Goal: Task Accomplishment & Management: Use online tool/utility

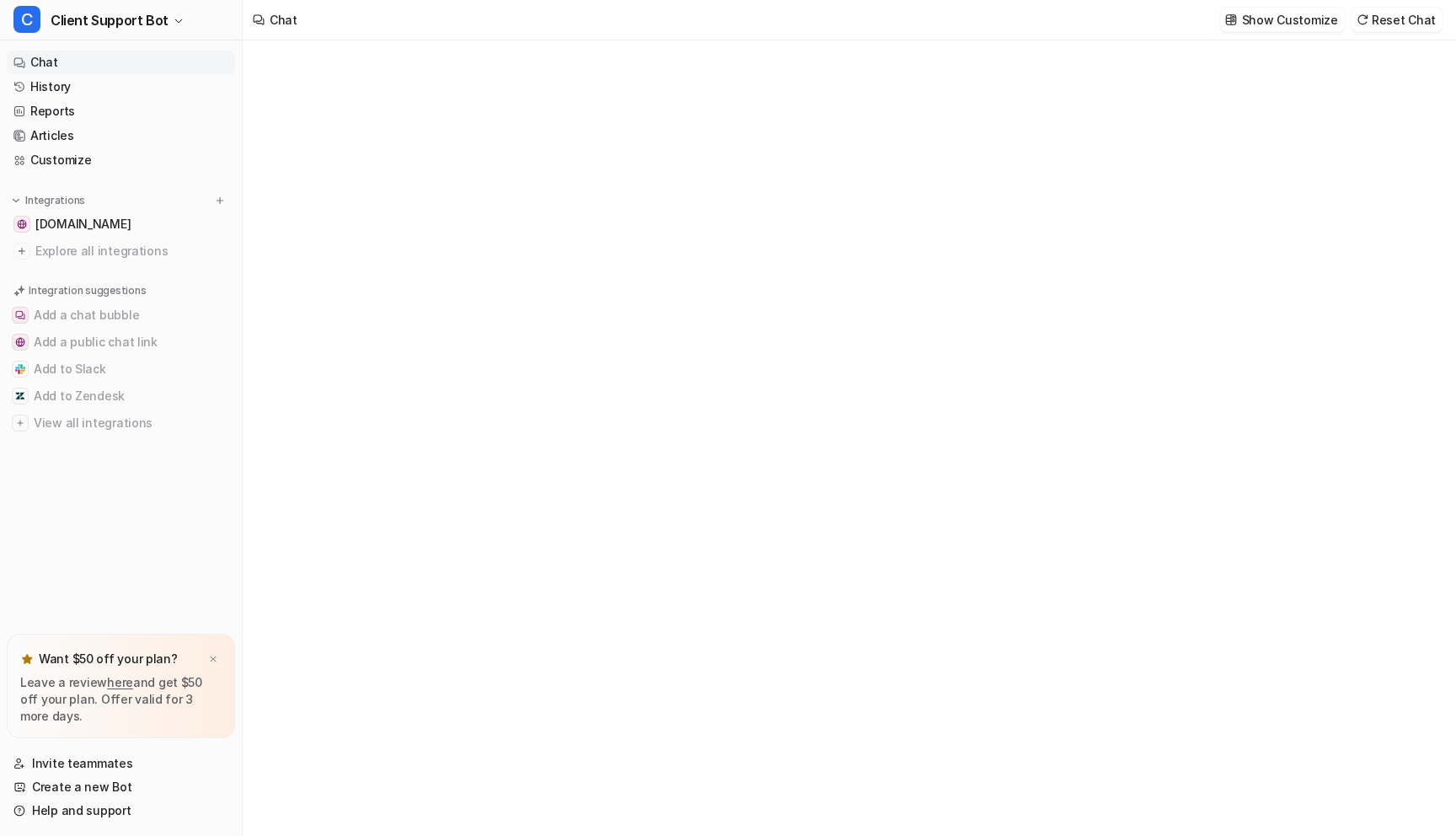
type textarea "**********"
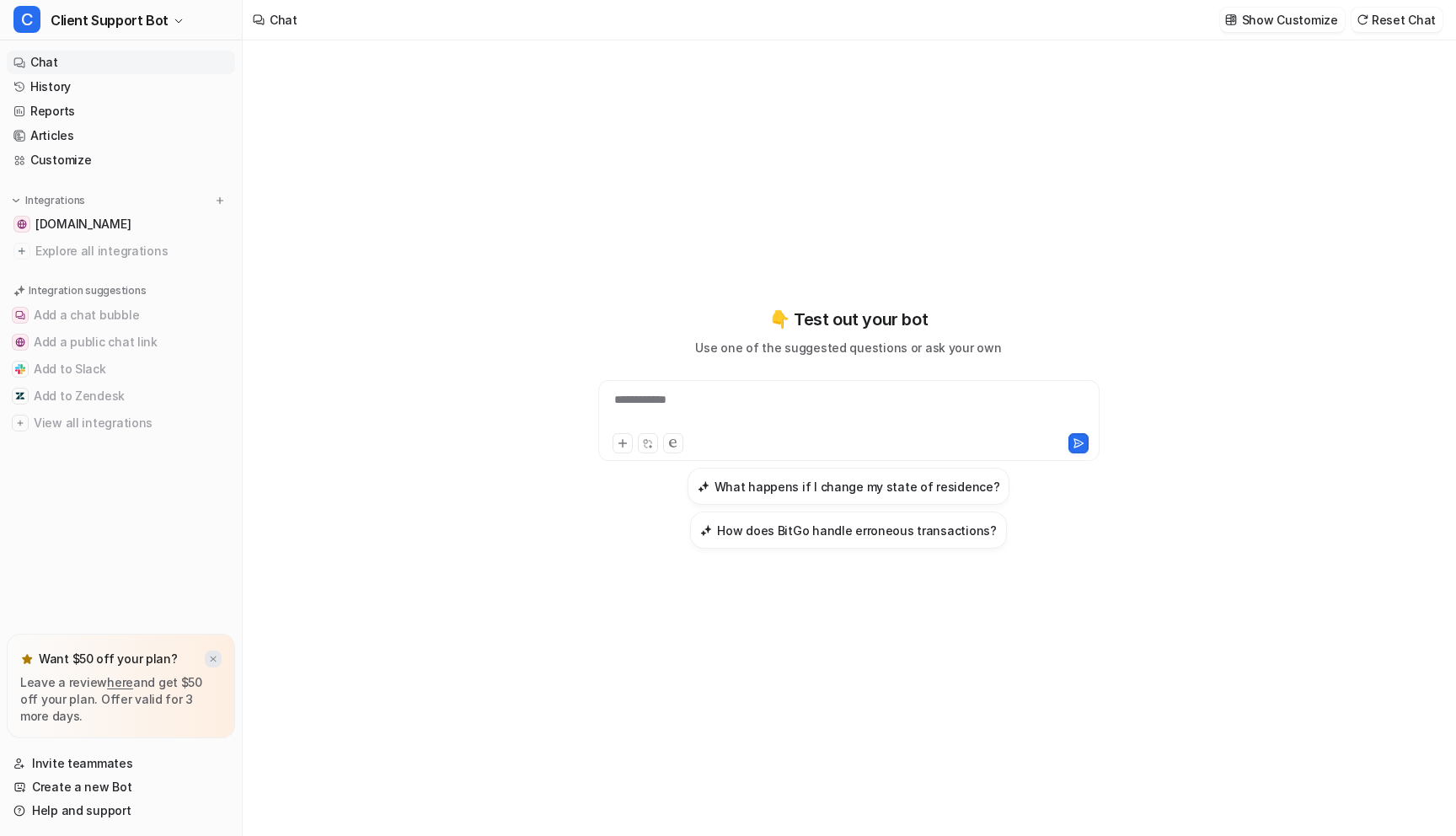
click at [216, 660] on img at bounding box center [213, 659] width 10 height 11
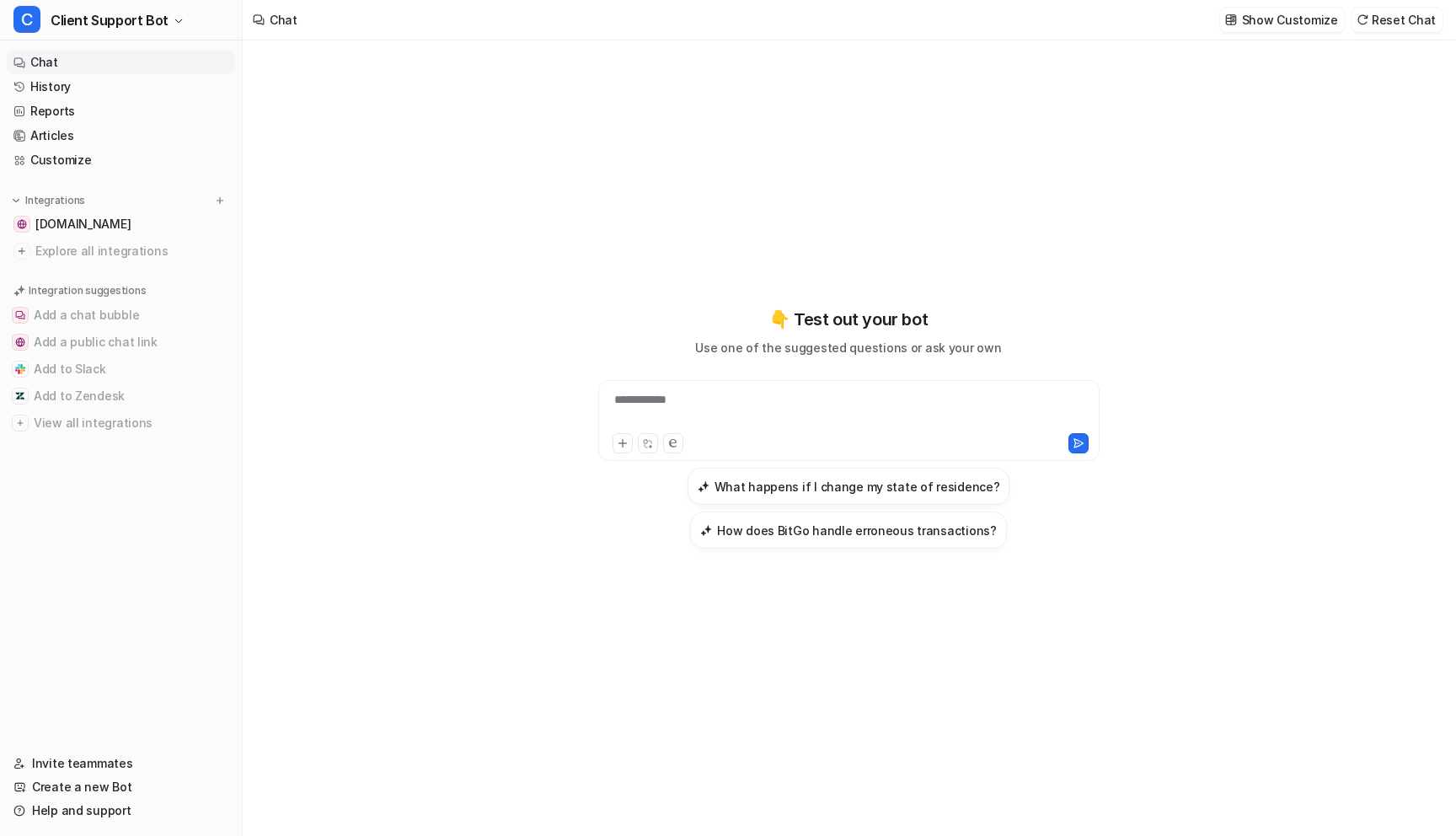
click at [640, 392] on div "**********" at bounding box center [849, 409] width 493 height 38
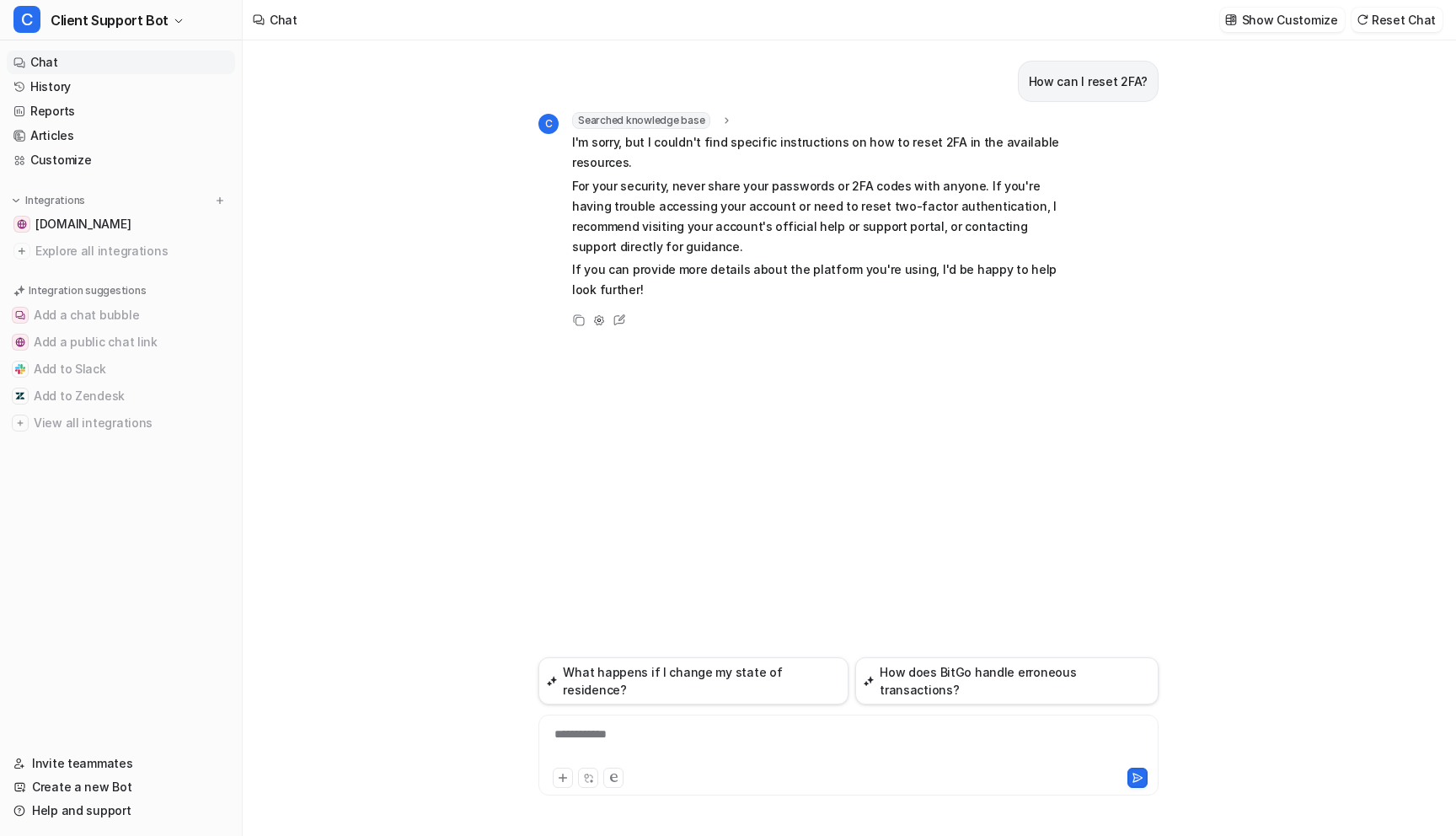
click at [473, 578] on div "**********" at bounding box center [849, 438] width 1212 height 796
click at [600, 371] on div "How can I reset 2FA? C Searched knowledge base search_queries : "reset 2FA,two-…" at bounding box center [848, 348] width 620 height 617
click at [94, 316] on button "Add a chat bubble" at bounding box center [121, 316] width 229 height 27
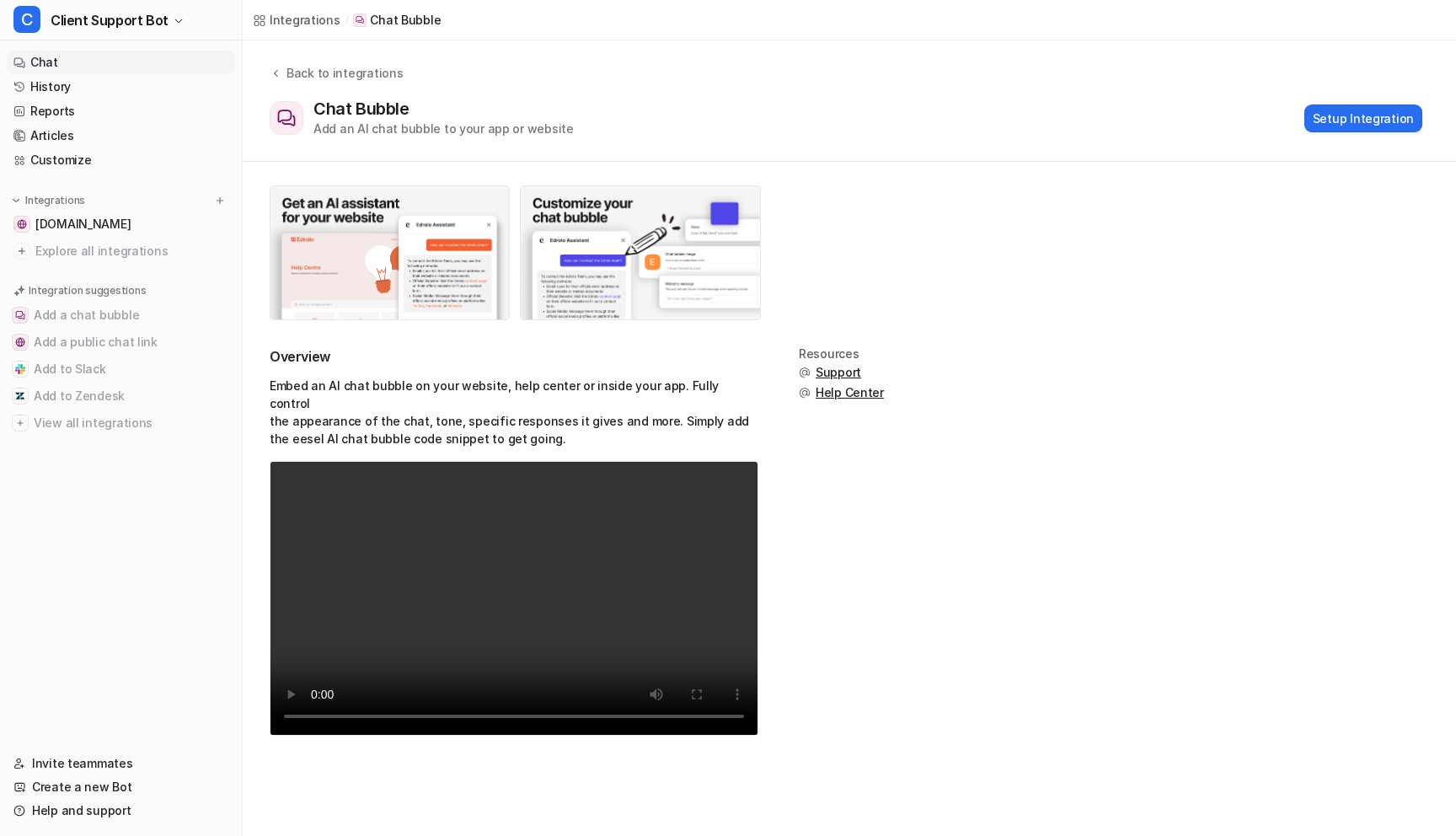
click at [38, 58] on link "Chat" at bounding box center [121, 62] width 229 height 24
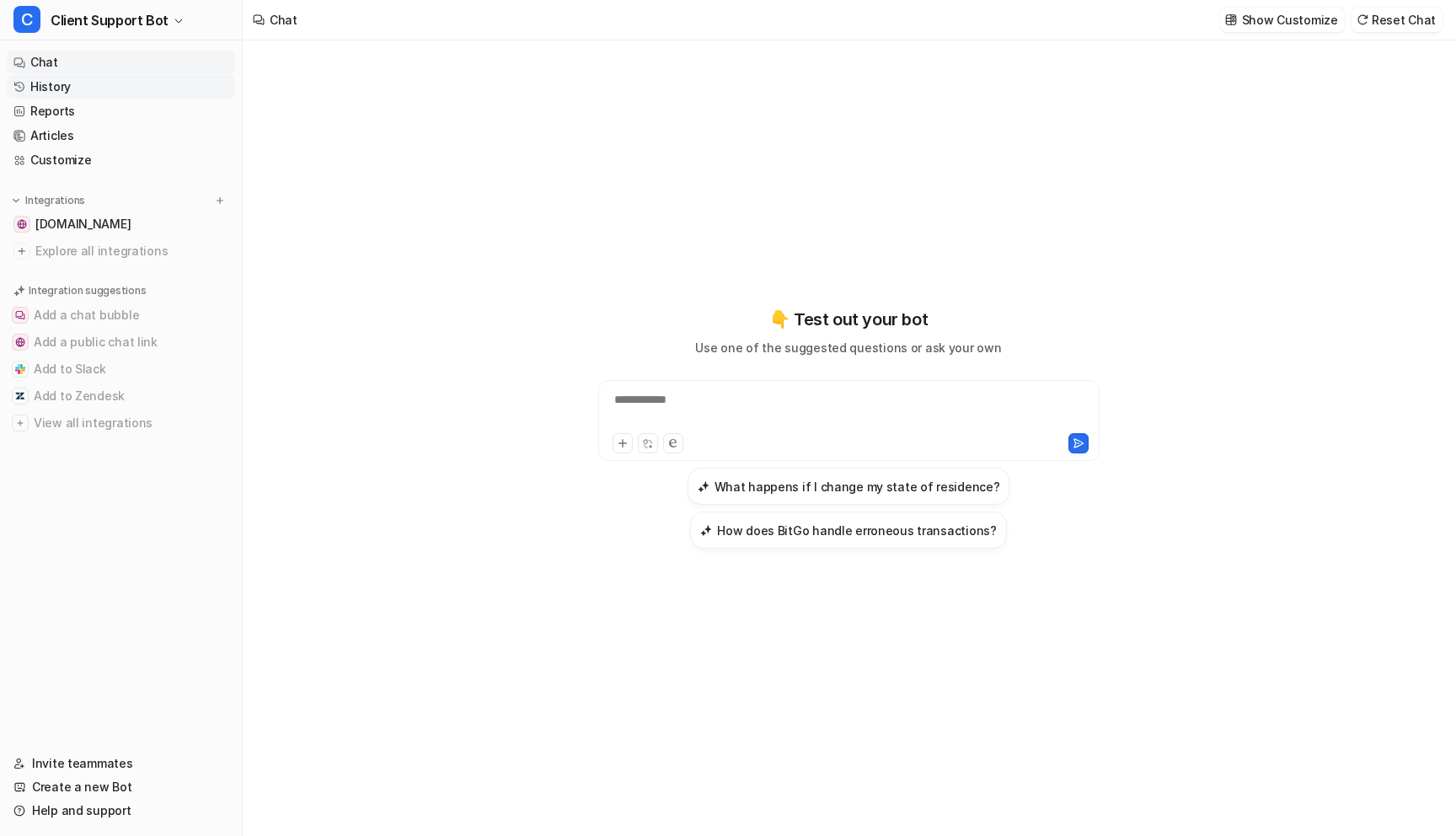
click at [61, 90] on link "History" at bounding box center [121, 87] width 229 height 24
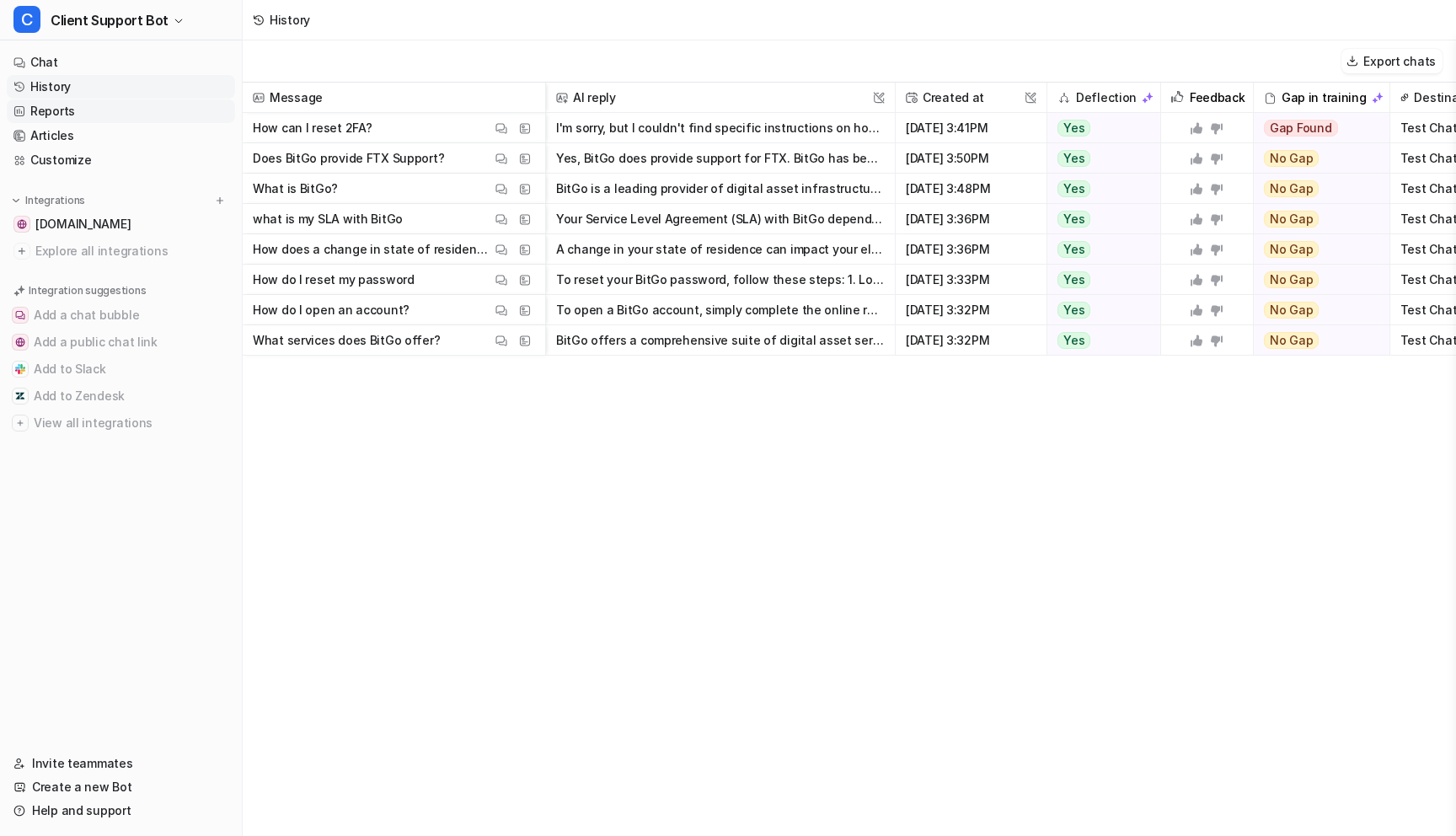
click at [55, 117] on link "Reports" at bounding box center [121, 112] width 229 height 24
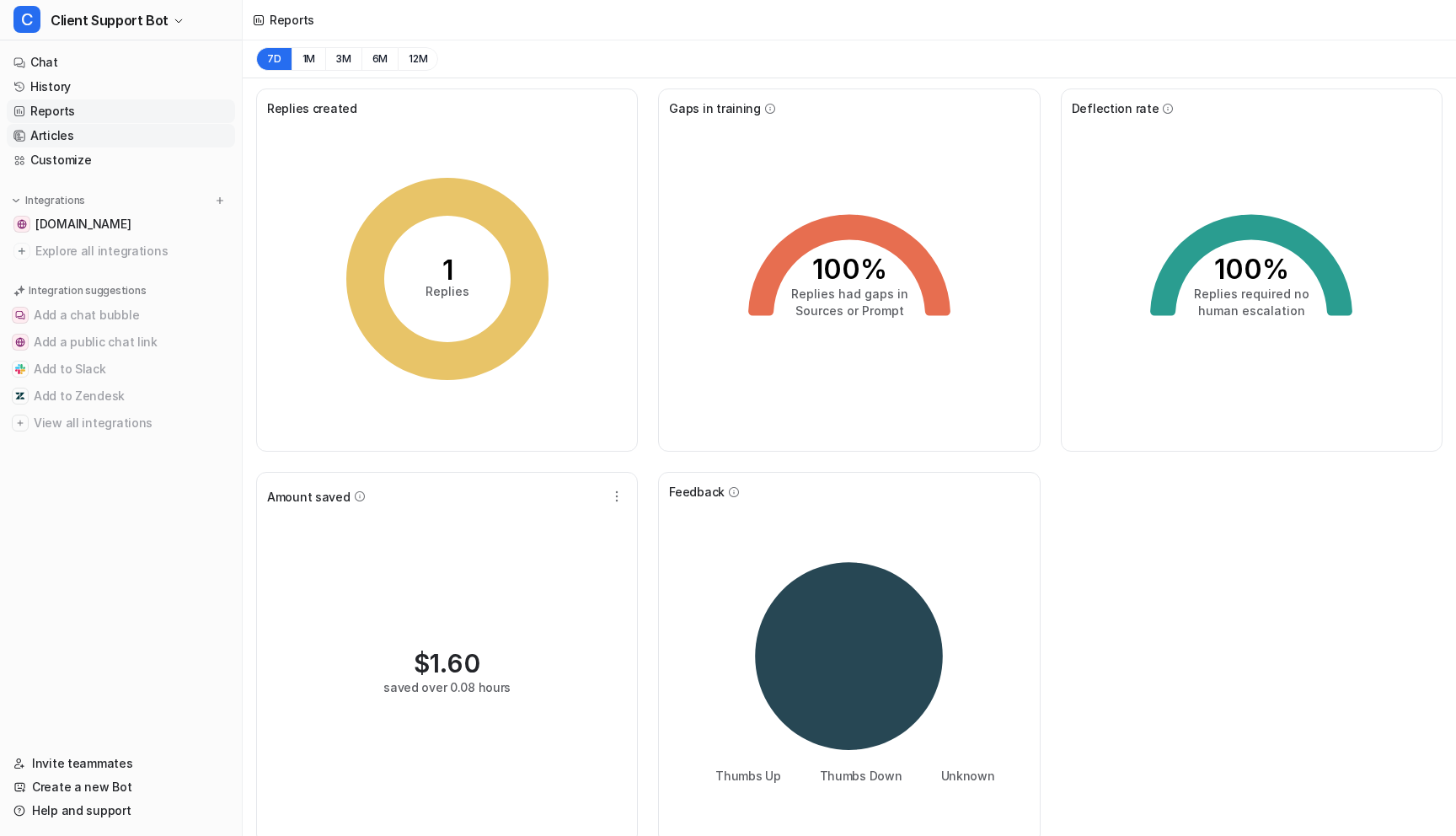
click at [56, 136] on link "Articles" at bounding box center [121, 136] width 229 height 24
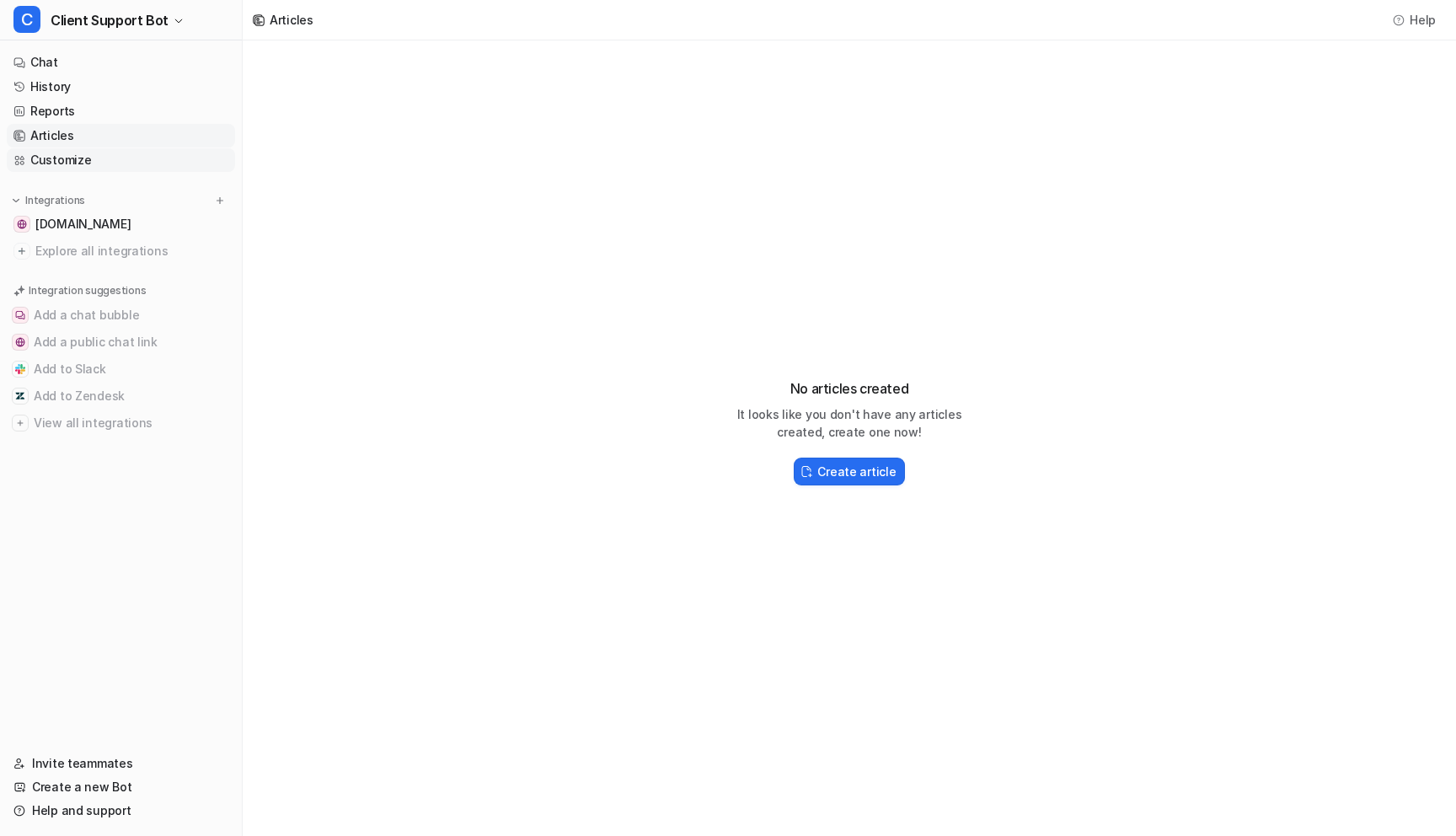
click at [61, 158] on link "Customize" at bounding box center [121, 160] width 229 height 24
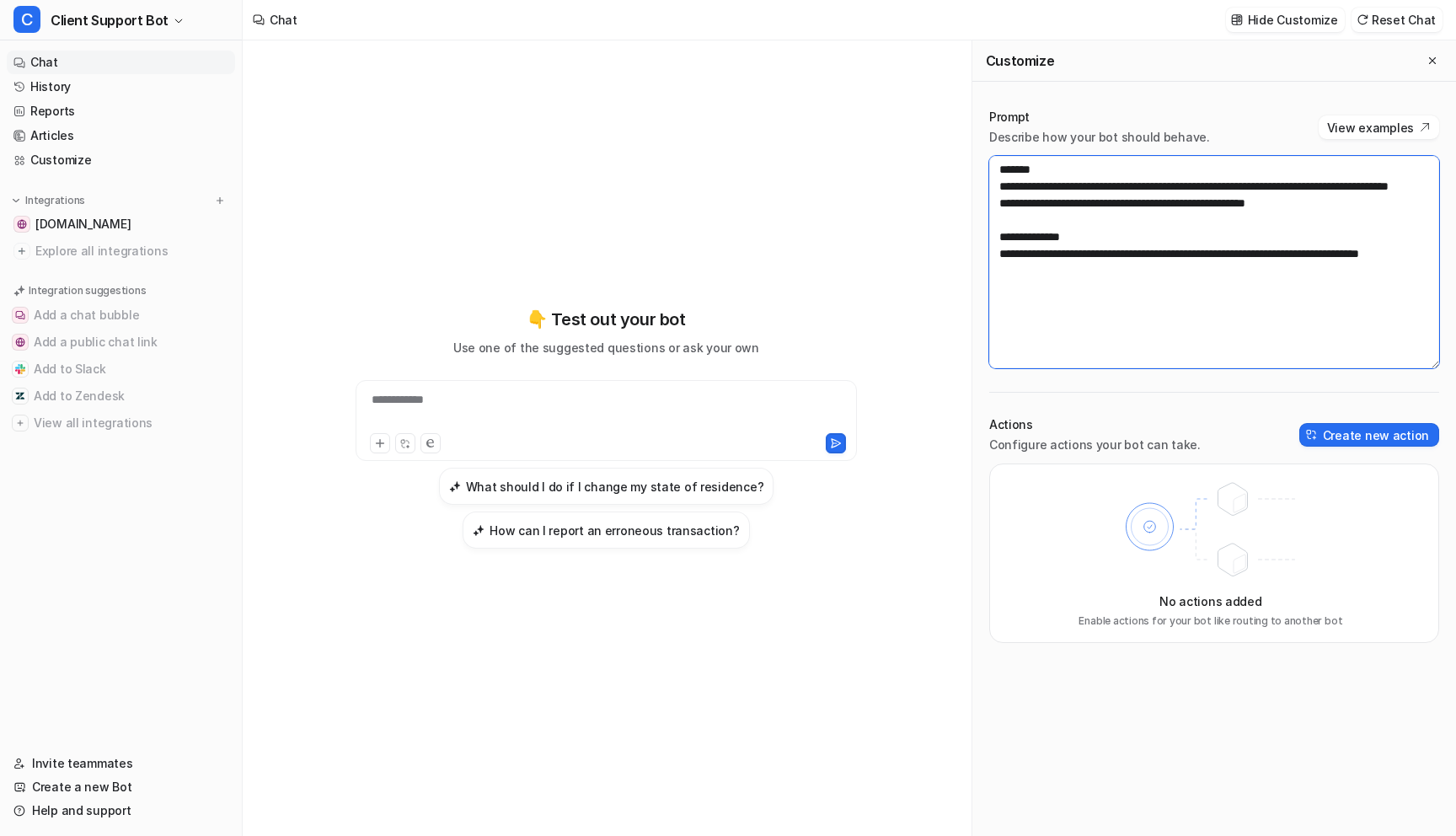
click at [1300, 252] on textarea "**********" at bounding box center [1215, 262] width 450 height 212
click at [1432, 61] on icon "Close flyout" at bounding box center [1433, 61] width 7 height 7
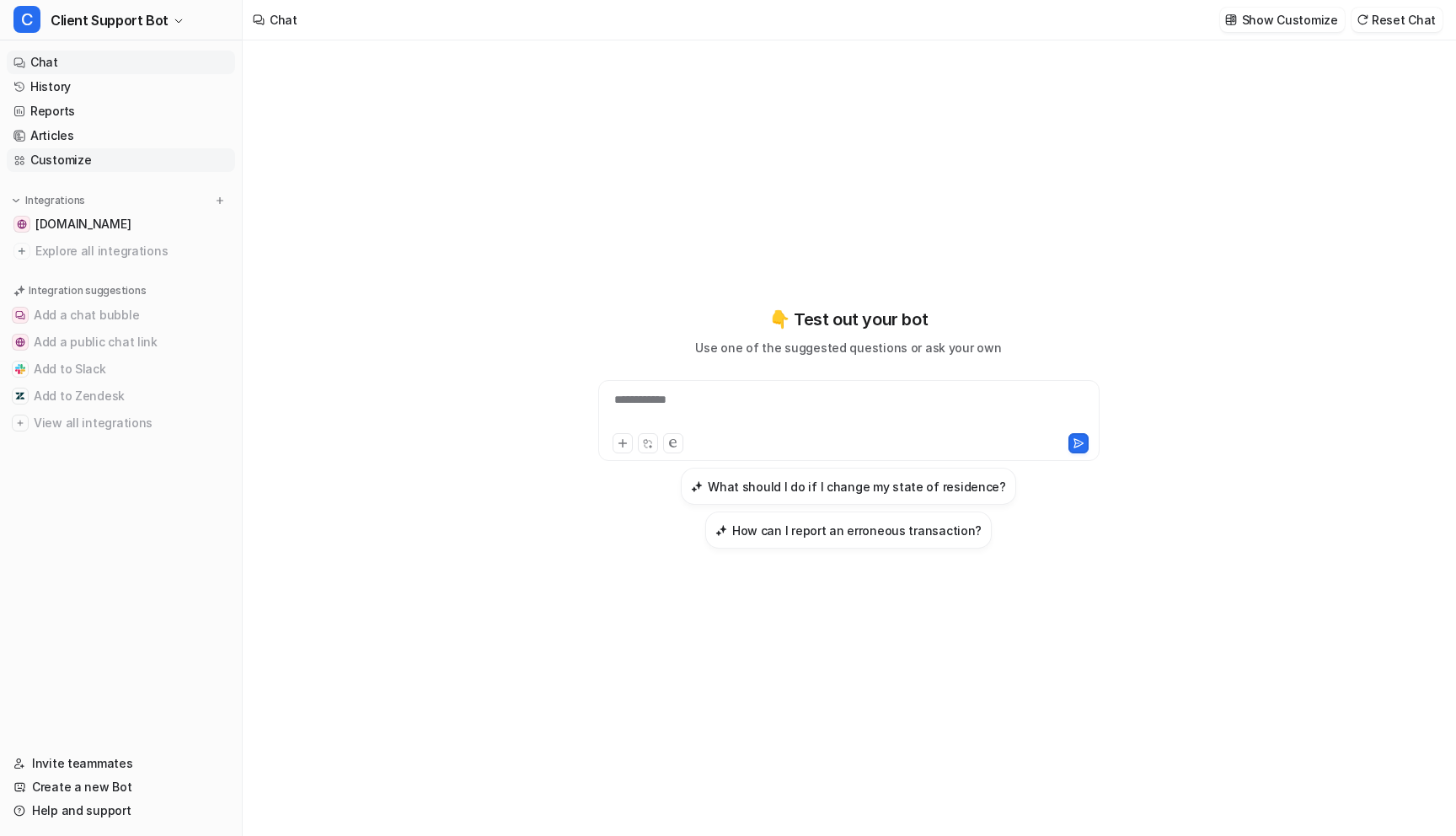
click at [57, 155] on link "Customize" at bounding box center [121, 160] width 229 height 24
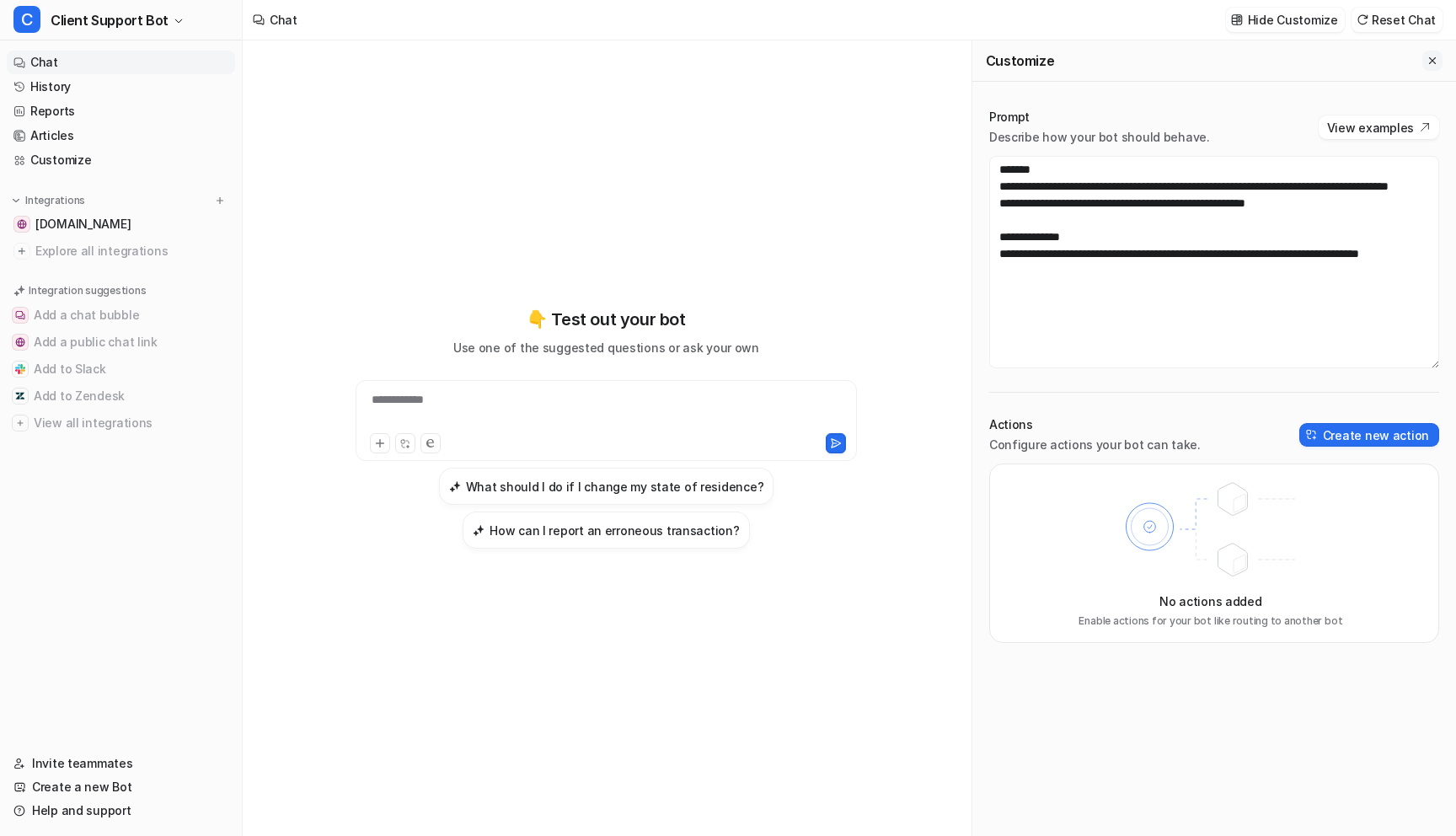
click at [1434, 58] on icon "Close flyout" at bounding box center [1433, 61] width 7 height 7
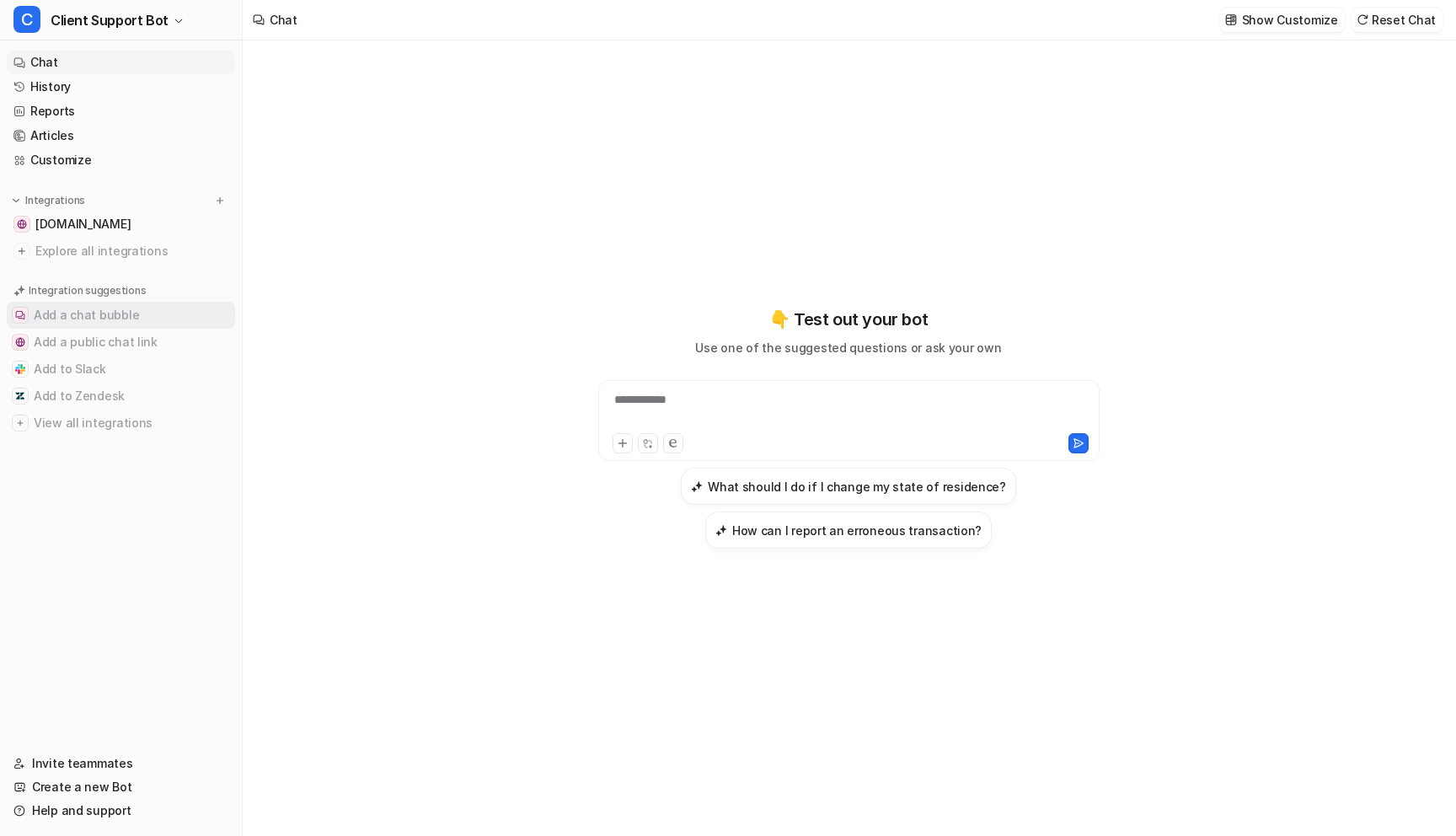
click at [90, 313] on button "Add a chat bubble" at bounding box center [121, 316] width 229 height 27
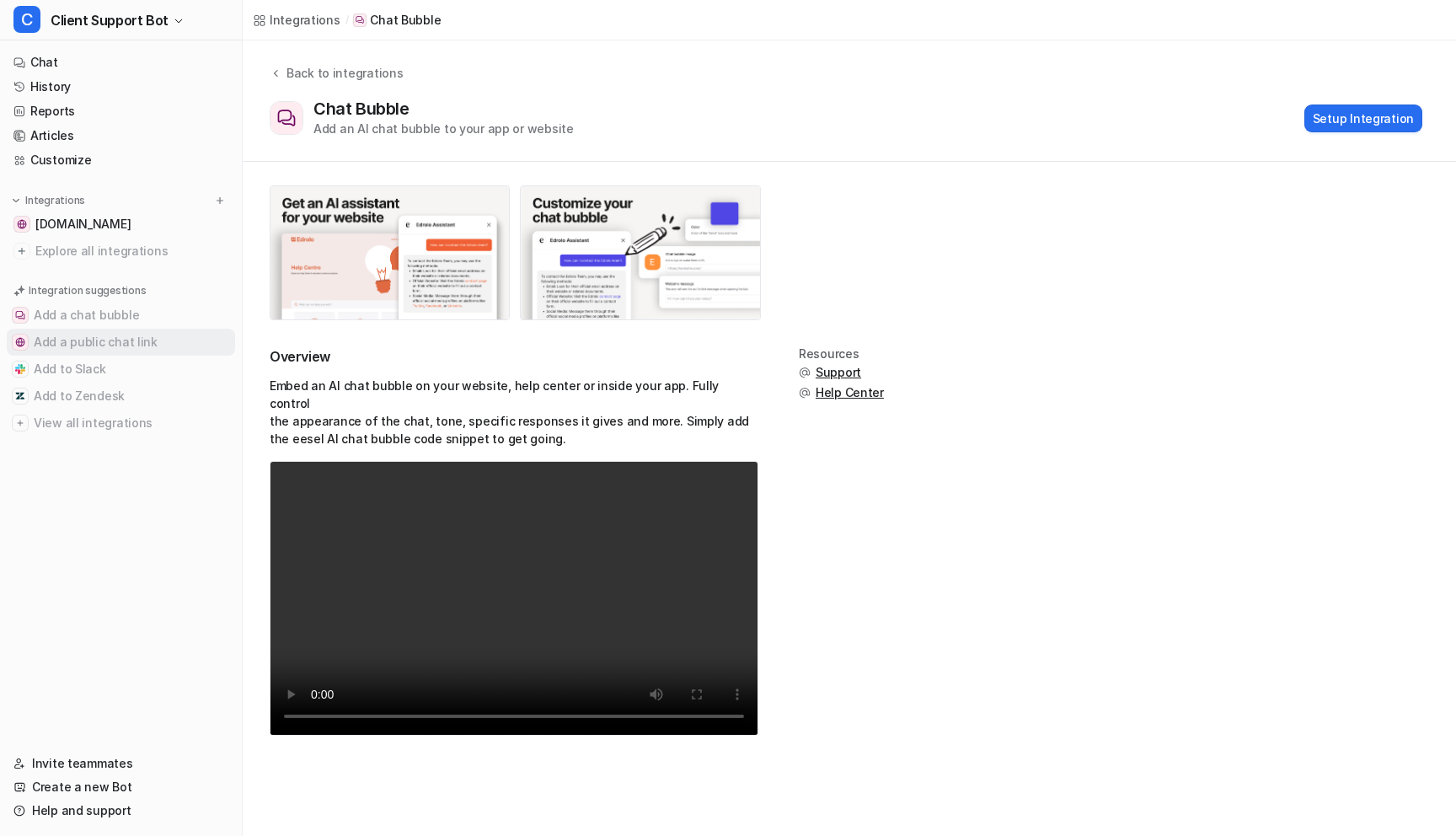
click at [109, 341] on button "Add a public chat link" at bounding box center [121, 342] width 229 height 27
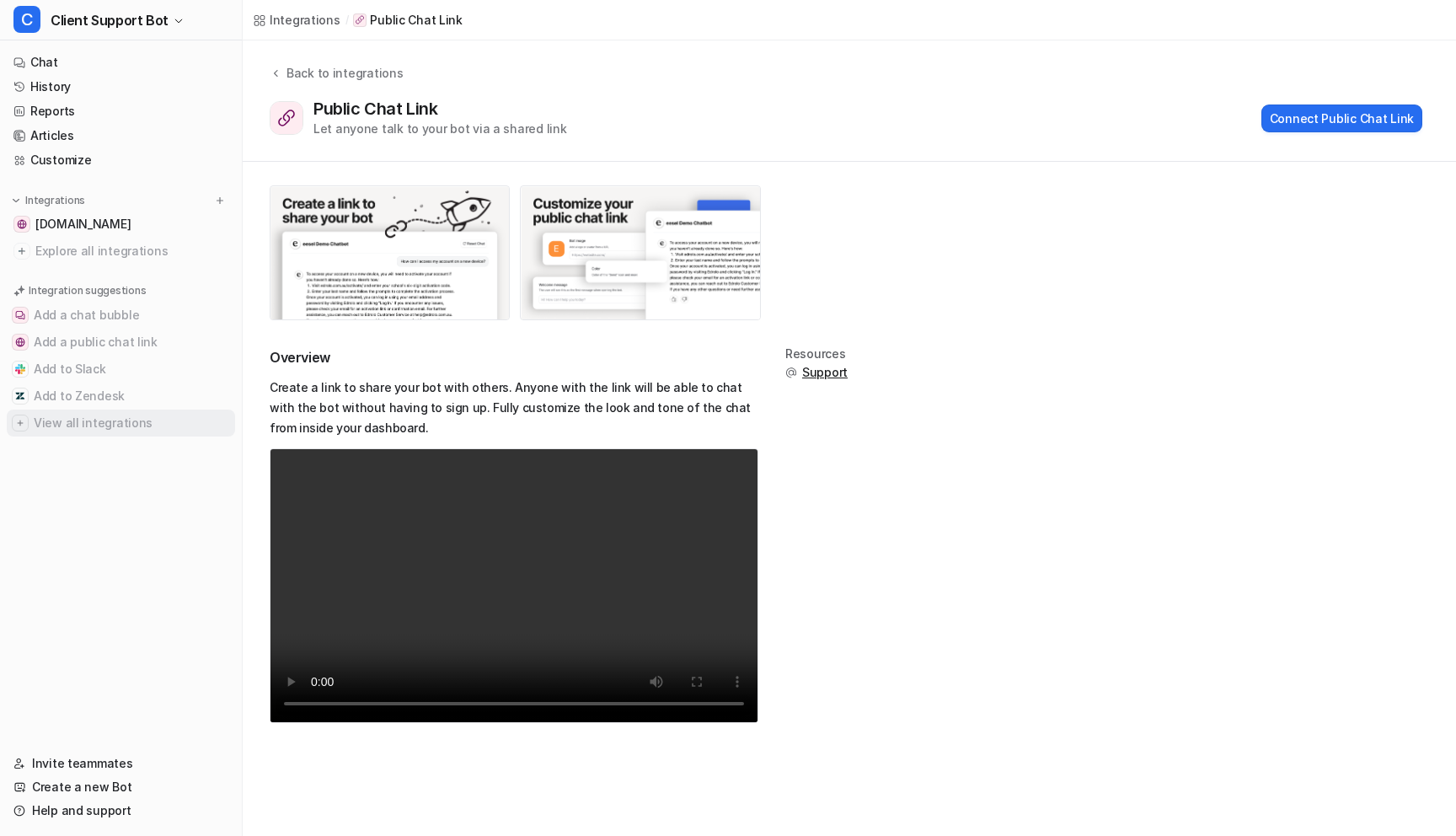
click at [77, 421] on button "View all integrations" at bounding box center [121, 423] width 229 height 27
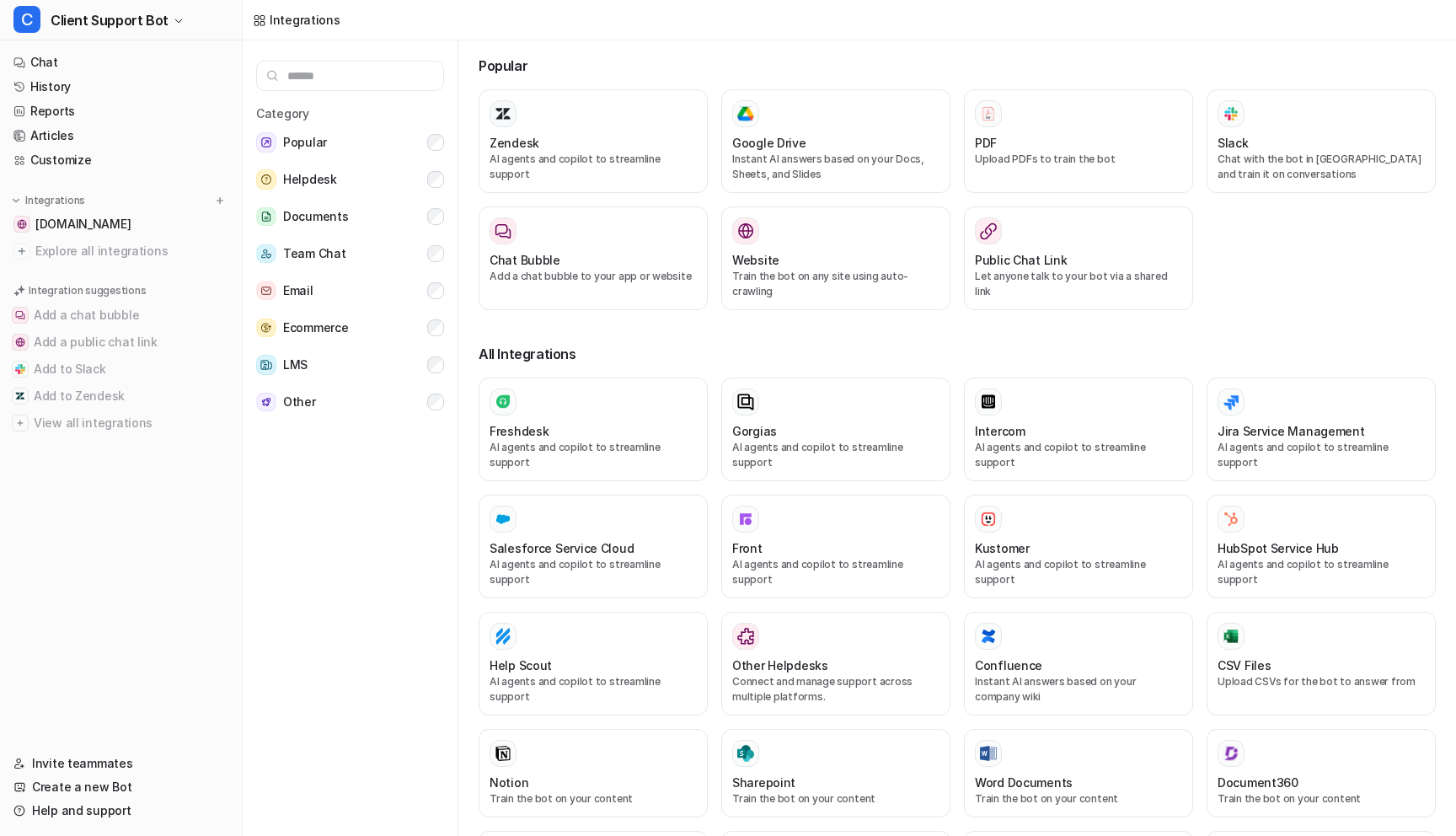
click at [1200, 38] on div "Integrations" at bounding box center [850, 20] width 1214 height 40
click at [328, 578] on div "Category Popular Helpdesk Documents Team Chat Email Ecommerce LMS Other" at bounding box center [351, 435] width 216 height 803
click at [97, 763] on link "Invite teammates" at bounding box center [121, 763] width 229 height 24
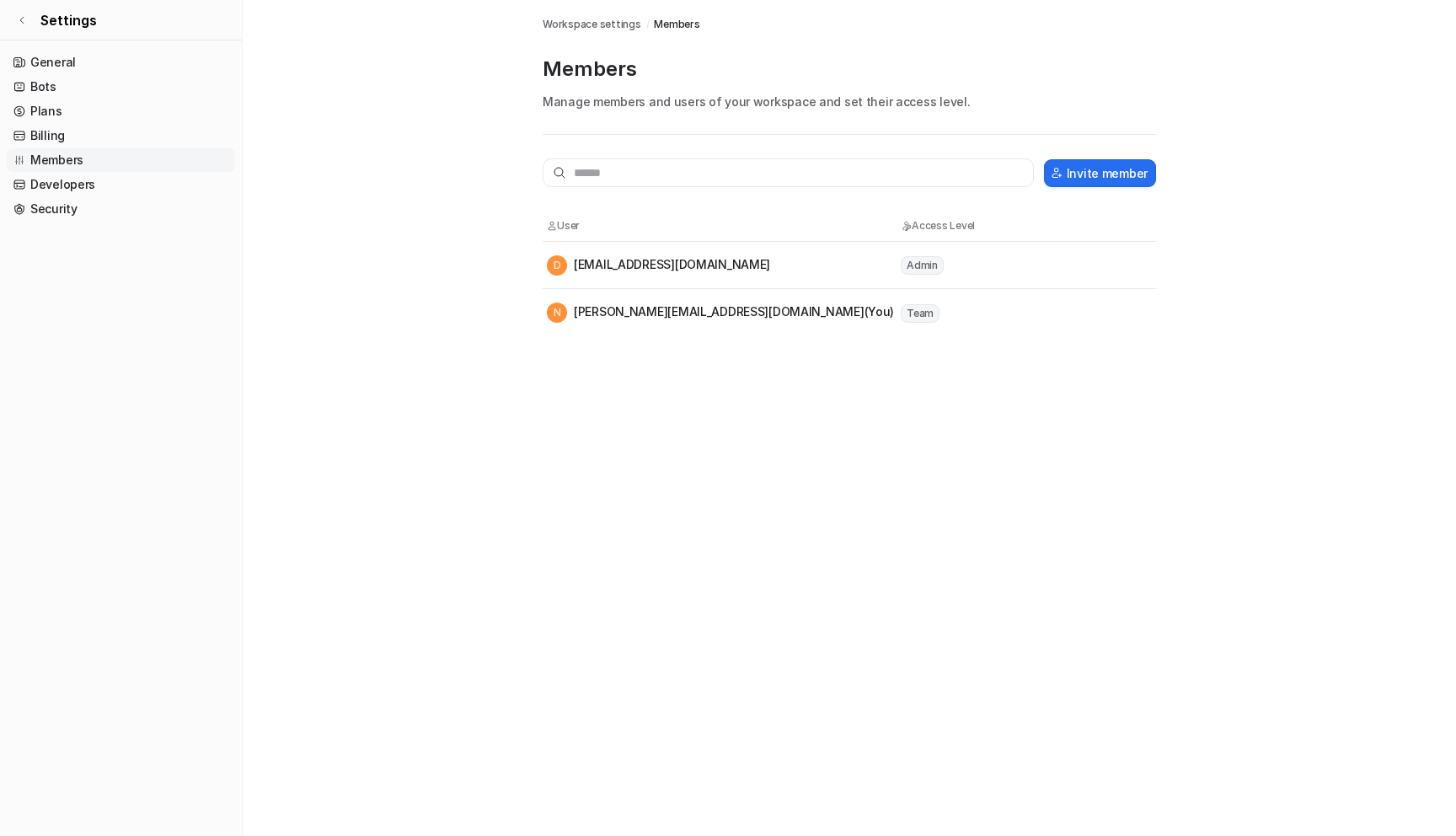
click at [402, 565] on div "Integrations Workspace settings / Members Members Manage members and users of y…" at bounding box center [728, 418] width 1456 height 836
click at [26, 26] on link "Settings" at bounding box center [121, 20] width 242 height 40
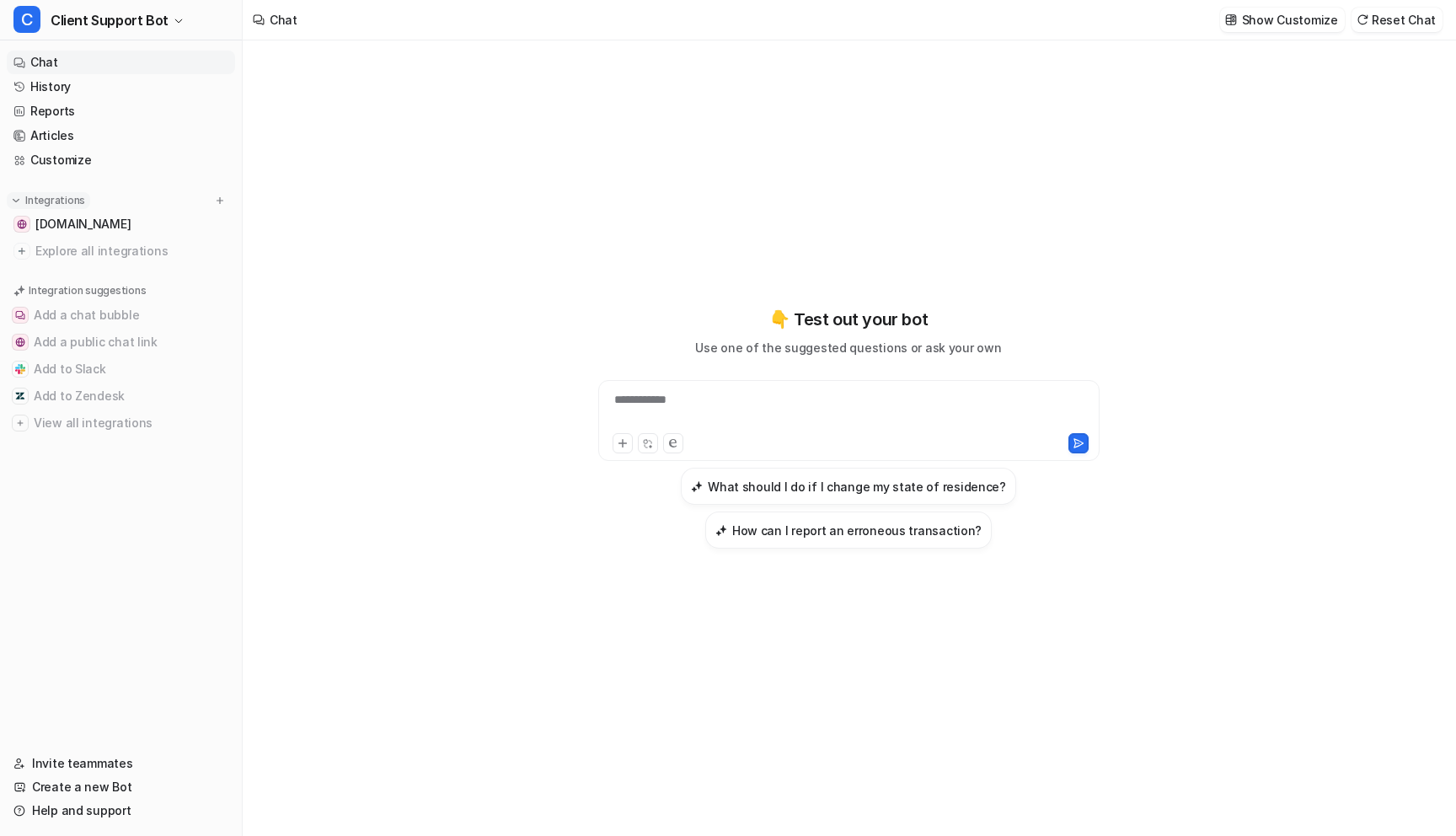
click at [43, 198] on p "Integrations" at bounding box center [55, 200] width 60 height 14
click at [215, 202] on img at bounding box center [220, 200] width 12 height 12
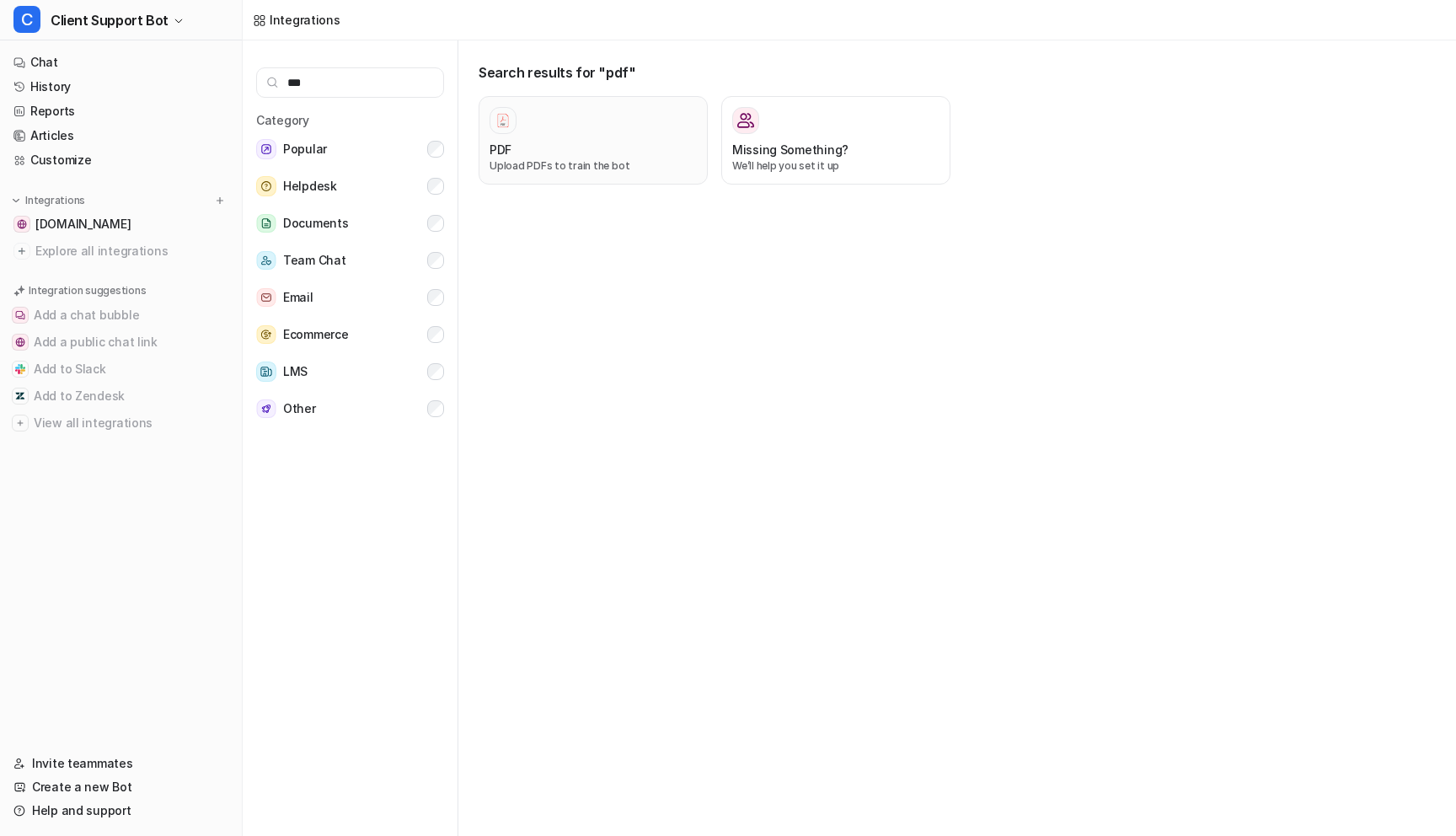
type input "***"
click at [612, 132] on div at bounding box center [593, 120] width 207 height 27
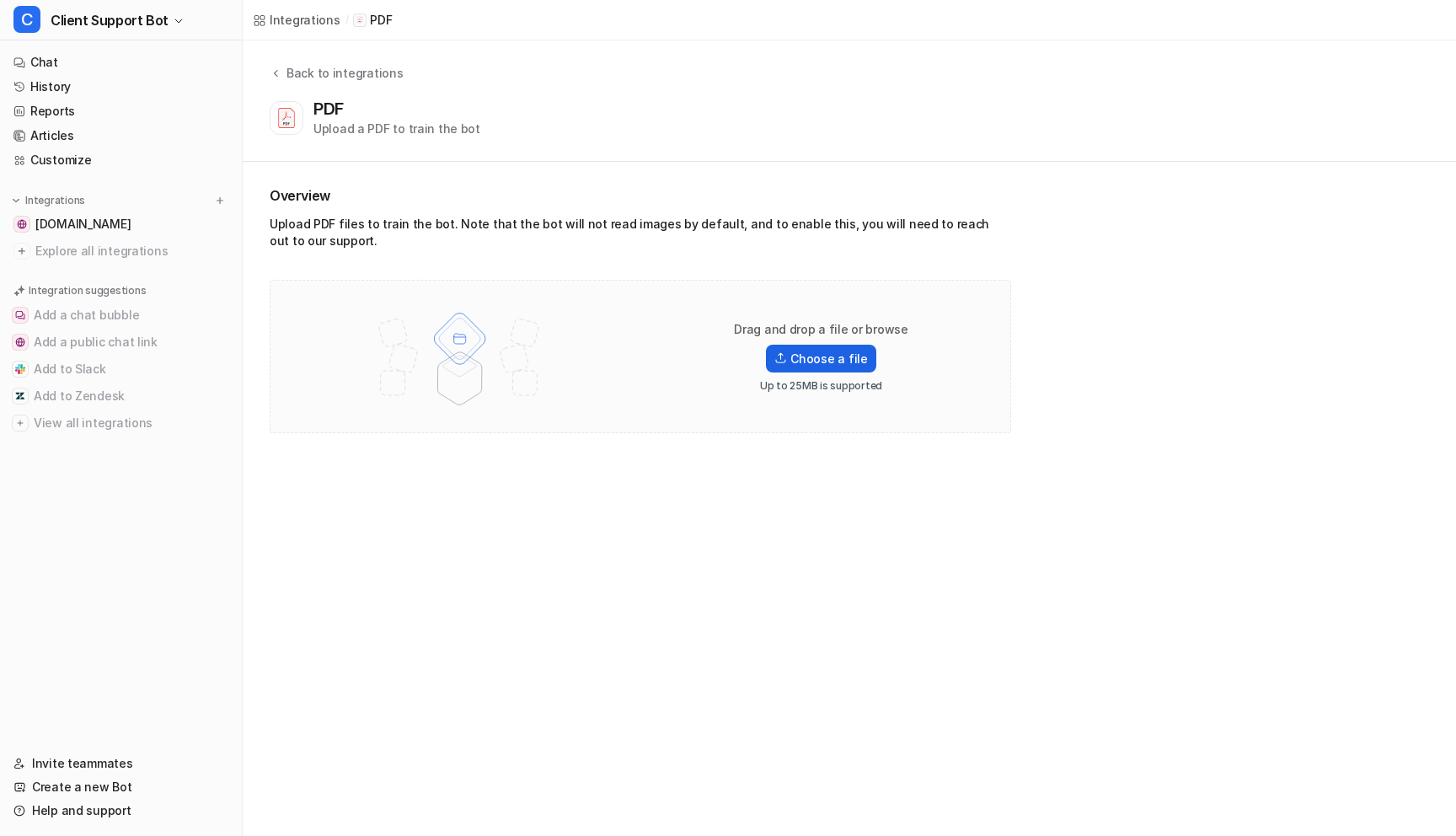
click at [801, 361] on label "Choose a file" at bounding box center [821, 358] width 109 height 28
click at [0, 0] on input "Choose a file" at bounding box center [0, 0] width 0 height 0
click at [832, 351] on label "Choose a file" at bounding box center [821, 358] width 109 height 28
click at [0, 0] on input "Choose a file" at bounding box center [0, 0] width 0 height 0
click at [973, 593] on div "Integrations / PDF Back to integrations PDF Upload a PDF to train the bot Overv…" at bounding box center [728, 418] width 1456 height 836
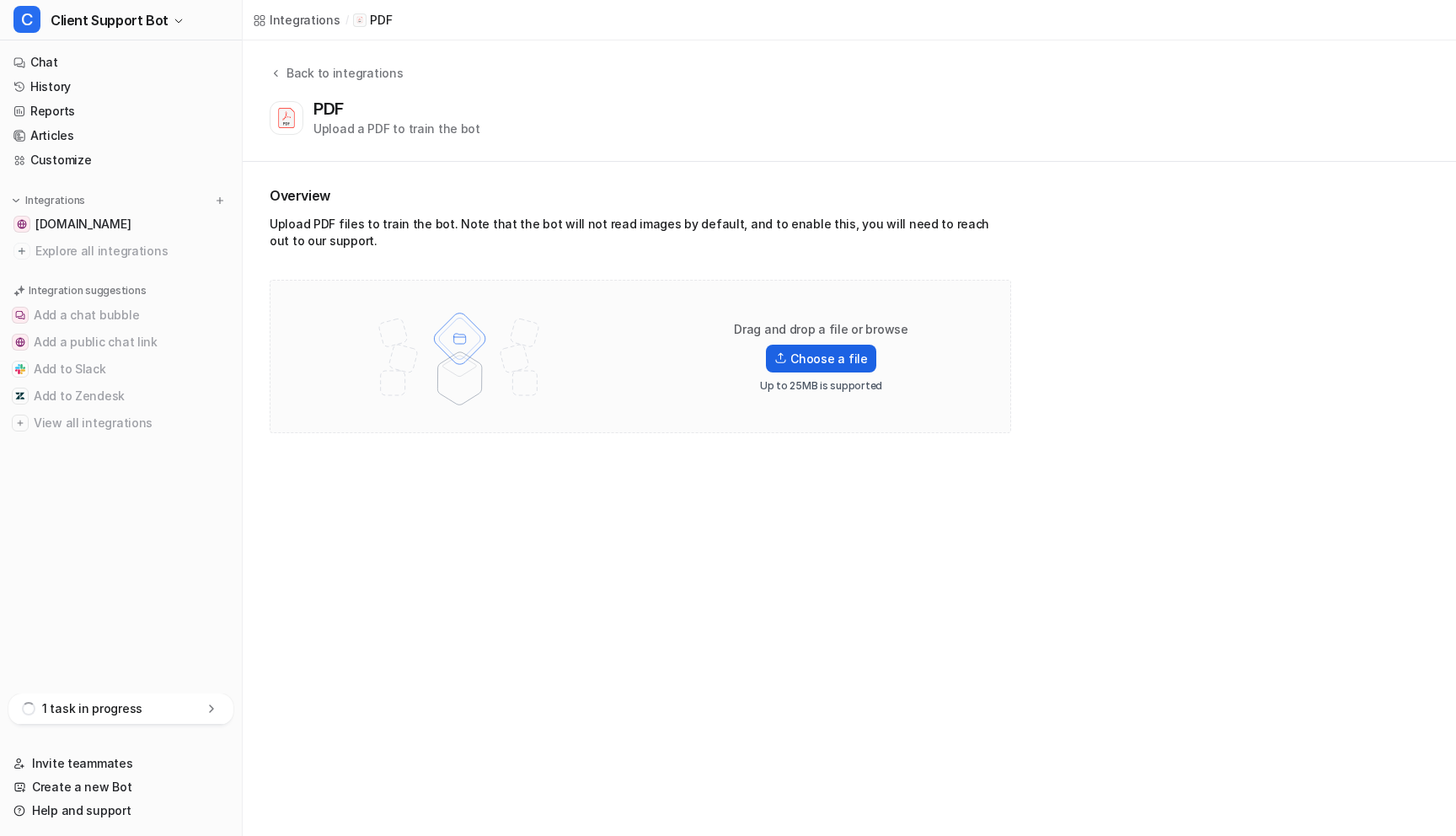
click at [820, 363] on label "Choose a file" at bounding box center [821, 358] width 109 height 28
click at [0, 0] on input "Choose a file" at bounding box center [0, 0] width 0 height 0
click at [810, 359] on label "Choose a file" at bounding box center [821, 358] width 109 height 28
click at [0, 0] on input "Choose a file" at bounding box center [0, 0] width 0 height 0
click at [793, 355] on label "Choose a file" at bounding box center [821, 358] width 109 height 28
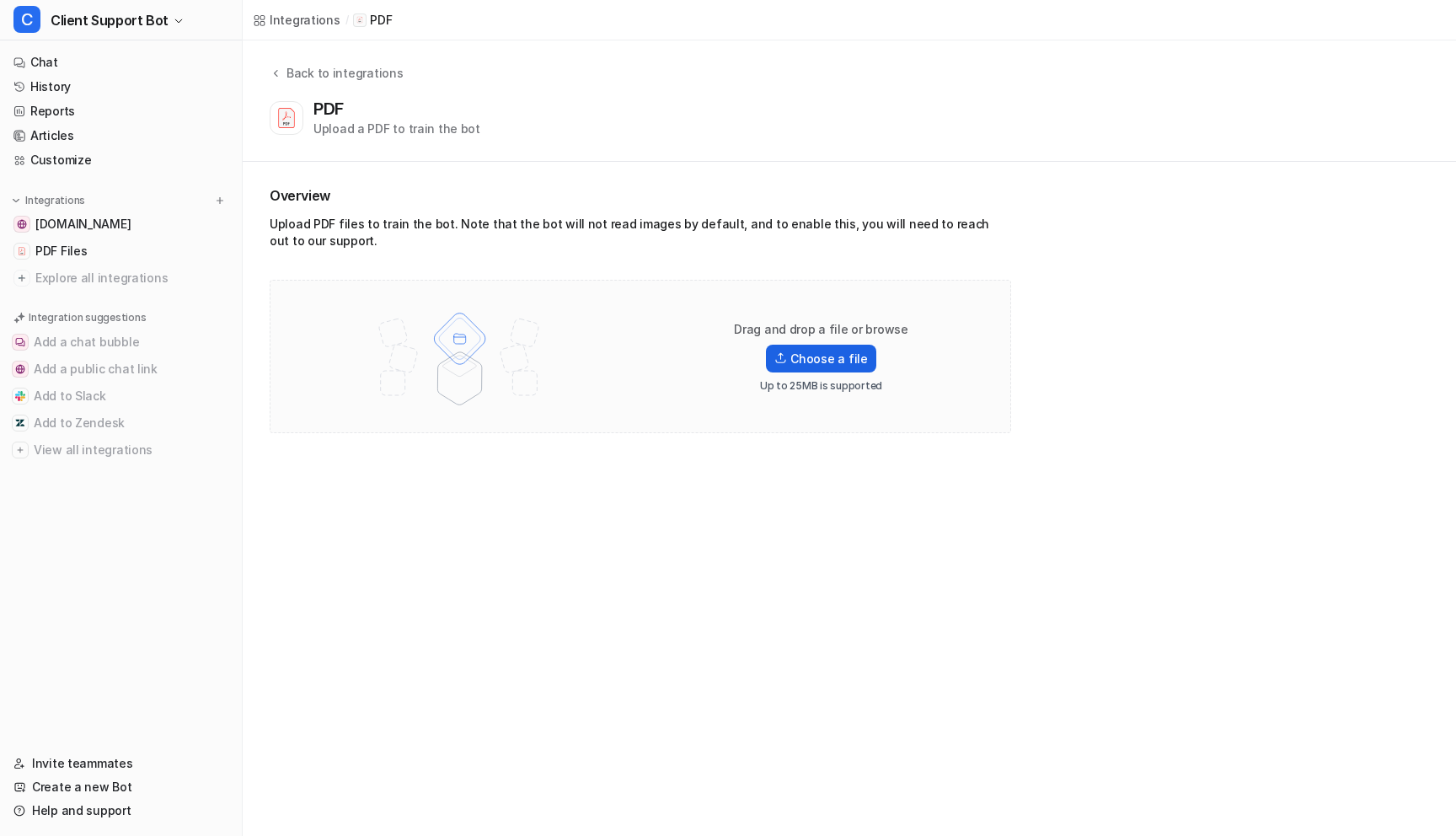
click at [0, 0] on input "Choose a file" at bounding box center [0, 0] width 0 height 0
click at [809, 366] on label "Choose a file" at bounding box center [821, 358] width 109 height 28
click at [0, 0] on input "Choose a file" at bounding box center [0, 0] width 0 height 0
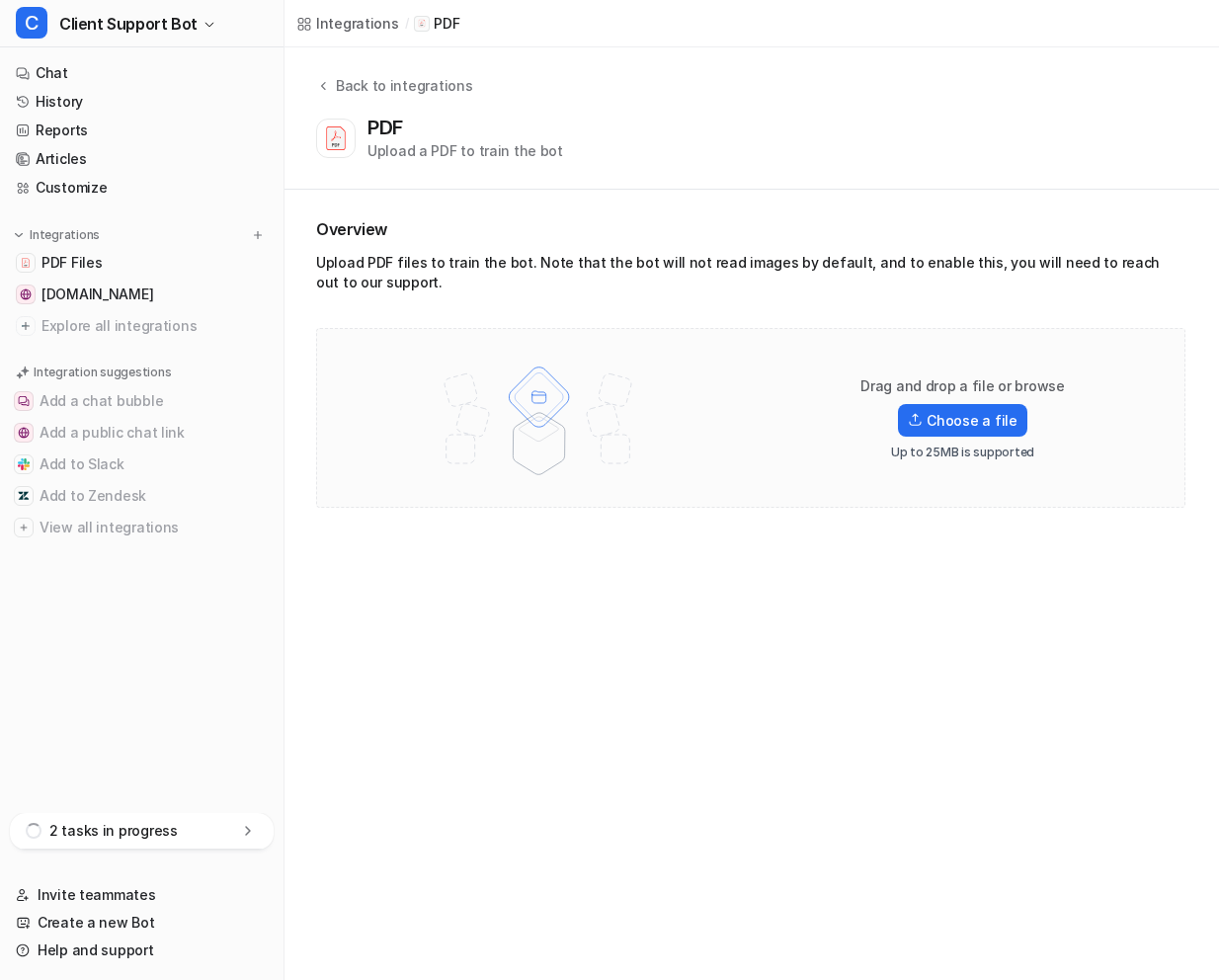
click at [1038, 616] on div "Integrations / PDF Back to integrations PDF Upload a PDF to train the bot Overv…" at bounding box center [609, 490] width 1219 height 980
click at [949, 426] on label "Choose a file" at bounding box center [962, 420] width 128 height 33
click at [0, 0] on input "Choose a file" at bounding box center [0, 0] width 0 height 0
click at [102, 836] on p "3 tasks completed" at bounding box center [111, 831] width 124 height 20
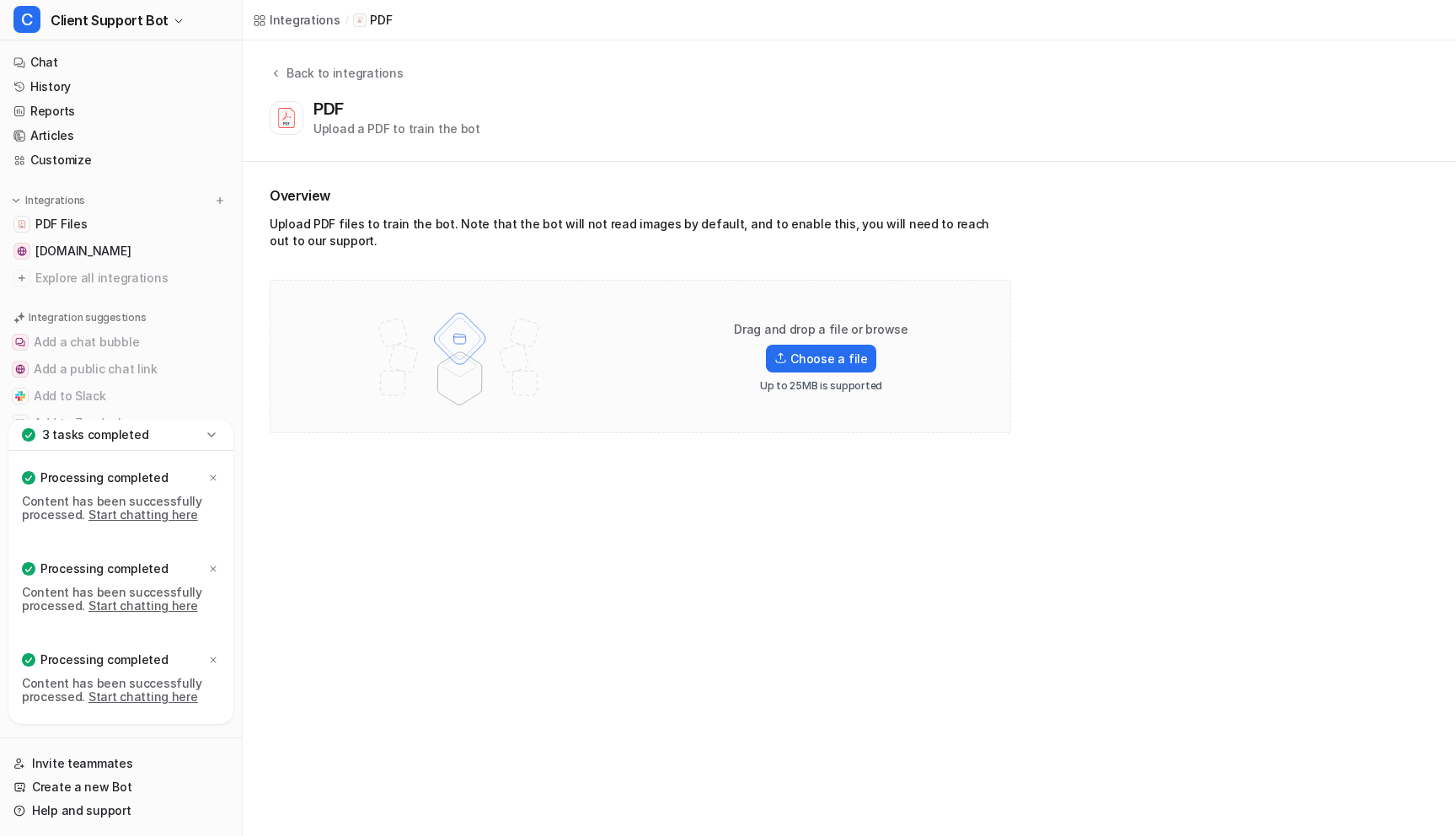
click at [144, 514] on link "Start chatting here" at bounding box center [143, 514] width 109 height 15
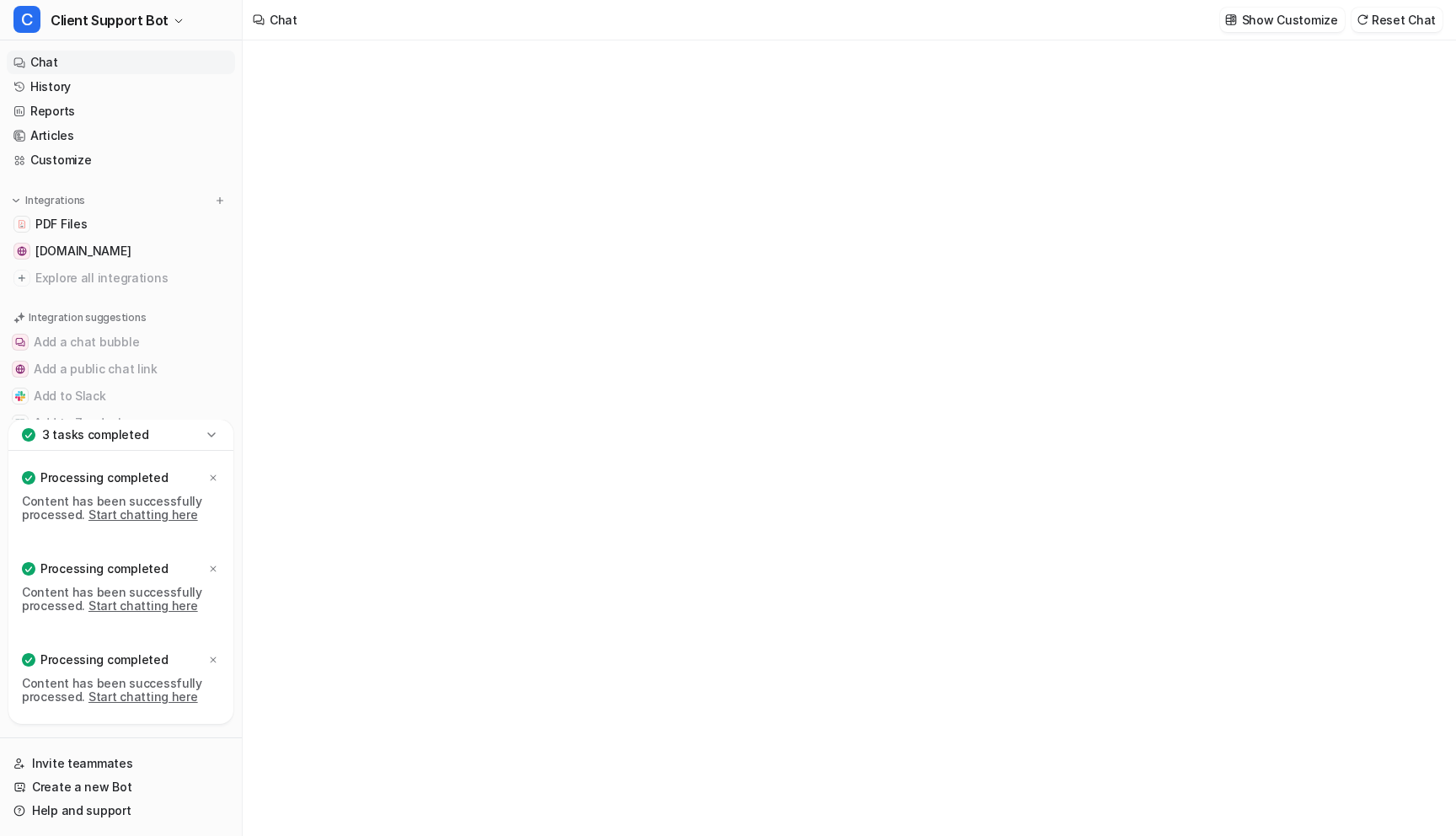
type textarea "**********"
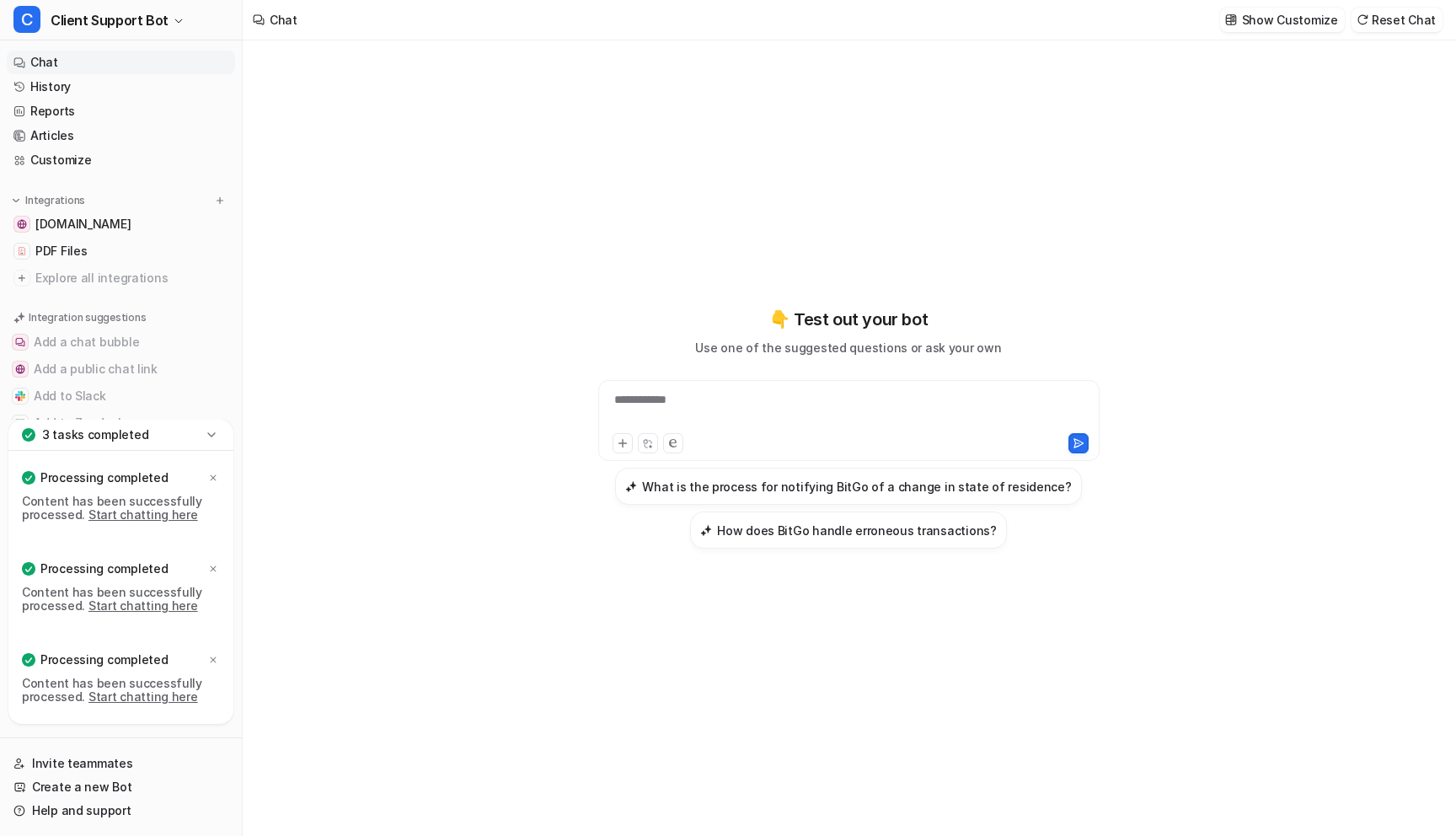
click at [807, 389] on div "**********" at bounding box center [850, 421] width 502 height 81
click at [711, 424] on div "**********" at bounding box center [849, 409] width 493 height 38
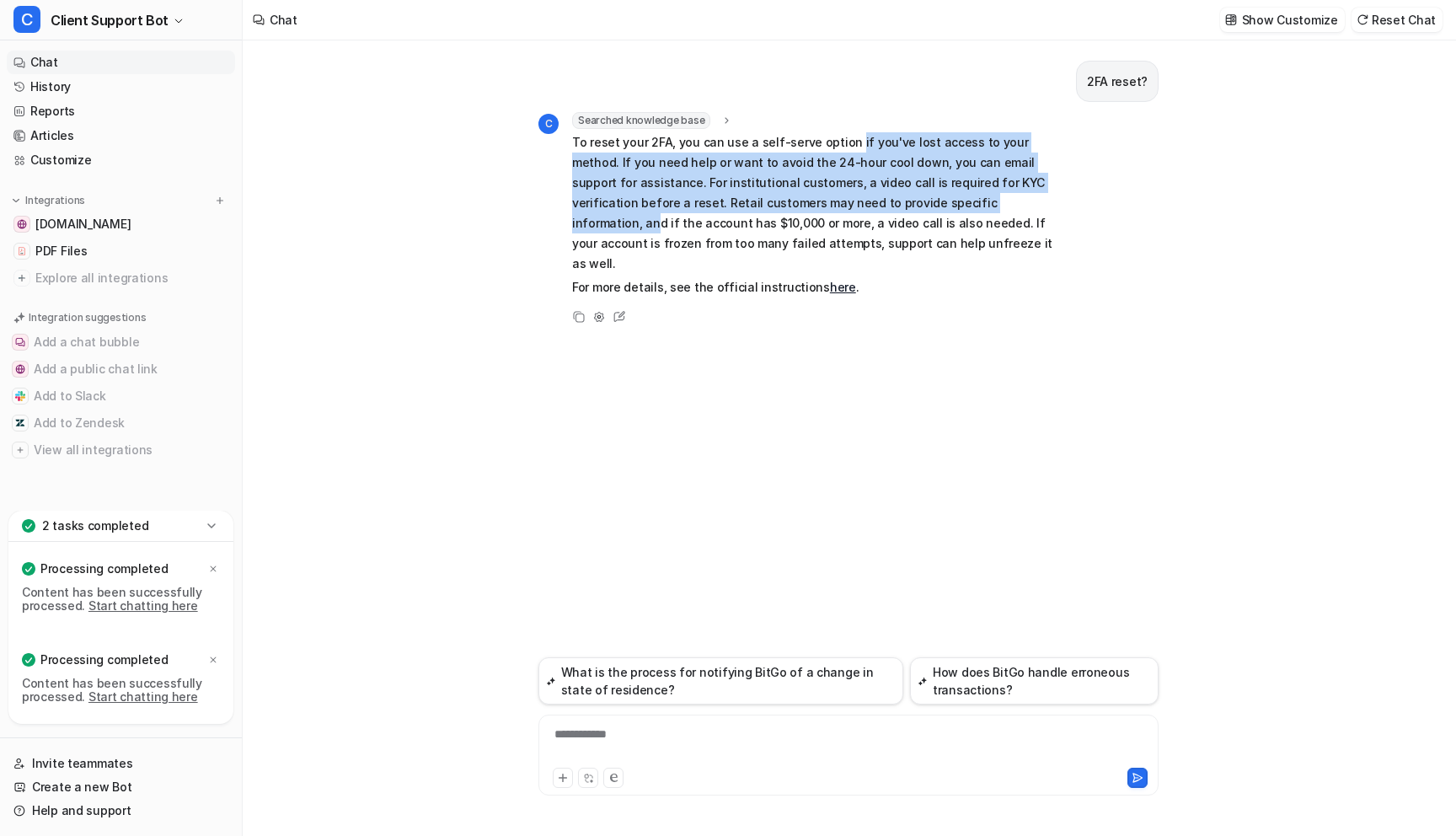
drag, startPoint x: 845, startPoint y: 138, endPoint x: 941, endPoint y: 206, distance: 117.6
click at [941, 206] on p "To reset your 2FA, you can use a self-serve option if you've lost access to you…" at bounding box center [819, 203] width 493 height 142
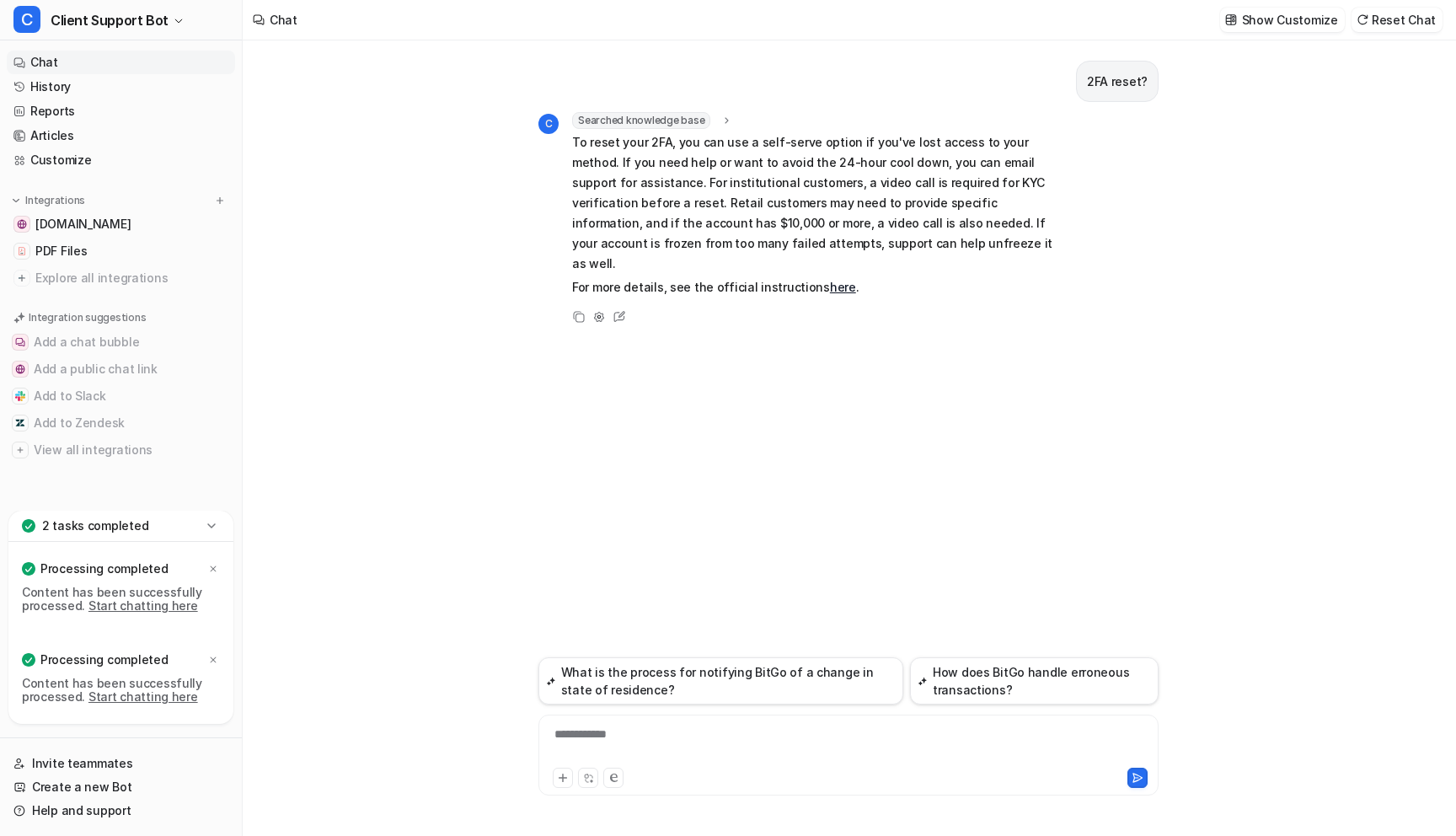
click at [830, 280] on link "here" at bounding box center [843, 287] width 26 height 15
click at [661, 455] on div "2FA reset? C Searched knowledge base search_queries : "2FA reset procedure,How …" at bounding box center [848, 348] width 620 height 617
click at [589, 733] on div "**********" at bounding box center [848, 745] width 612 height 38
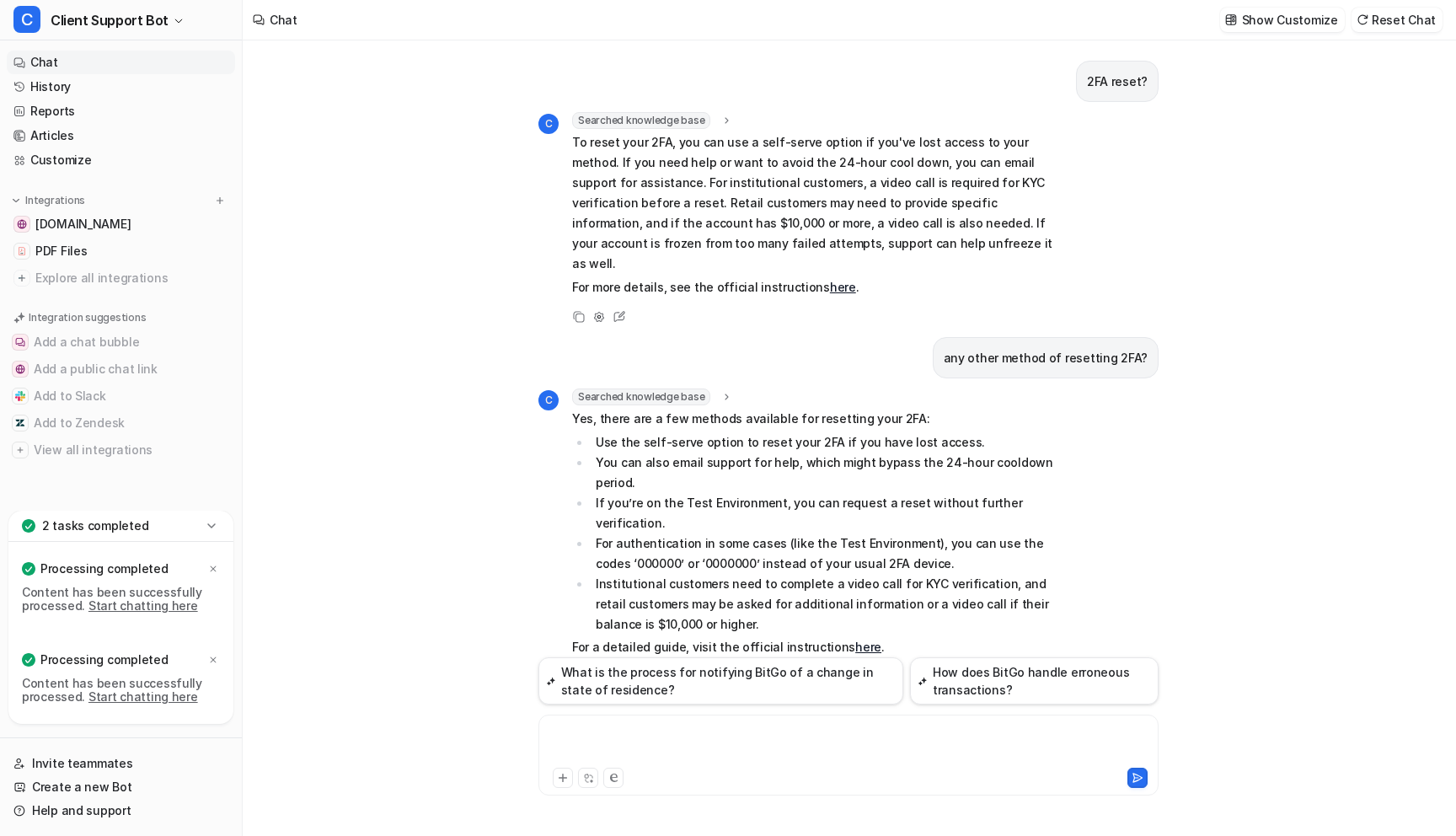
click at [608, 731] on div at bounding box center [848, 745] width 612 height 38
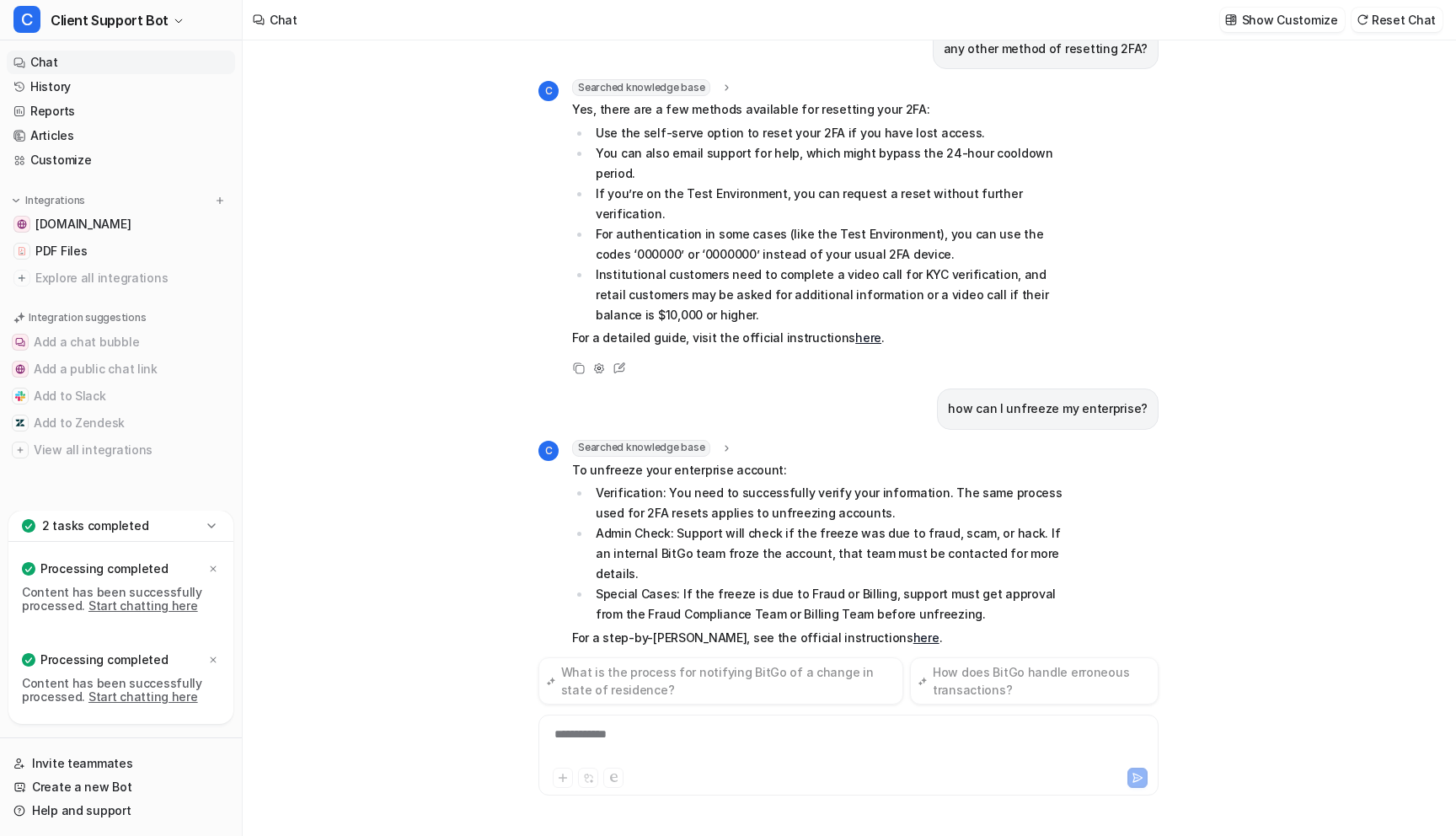
scroll to position [269, 0]
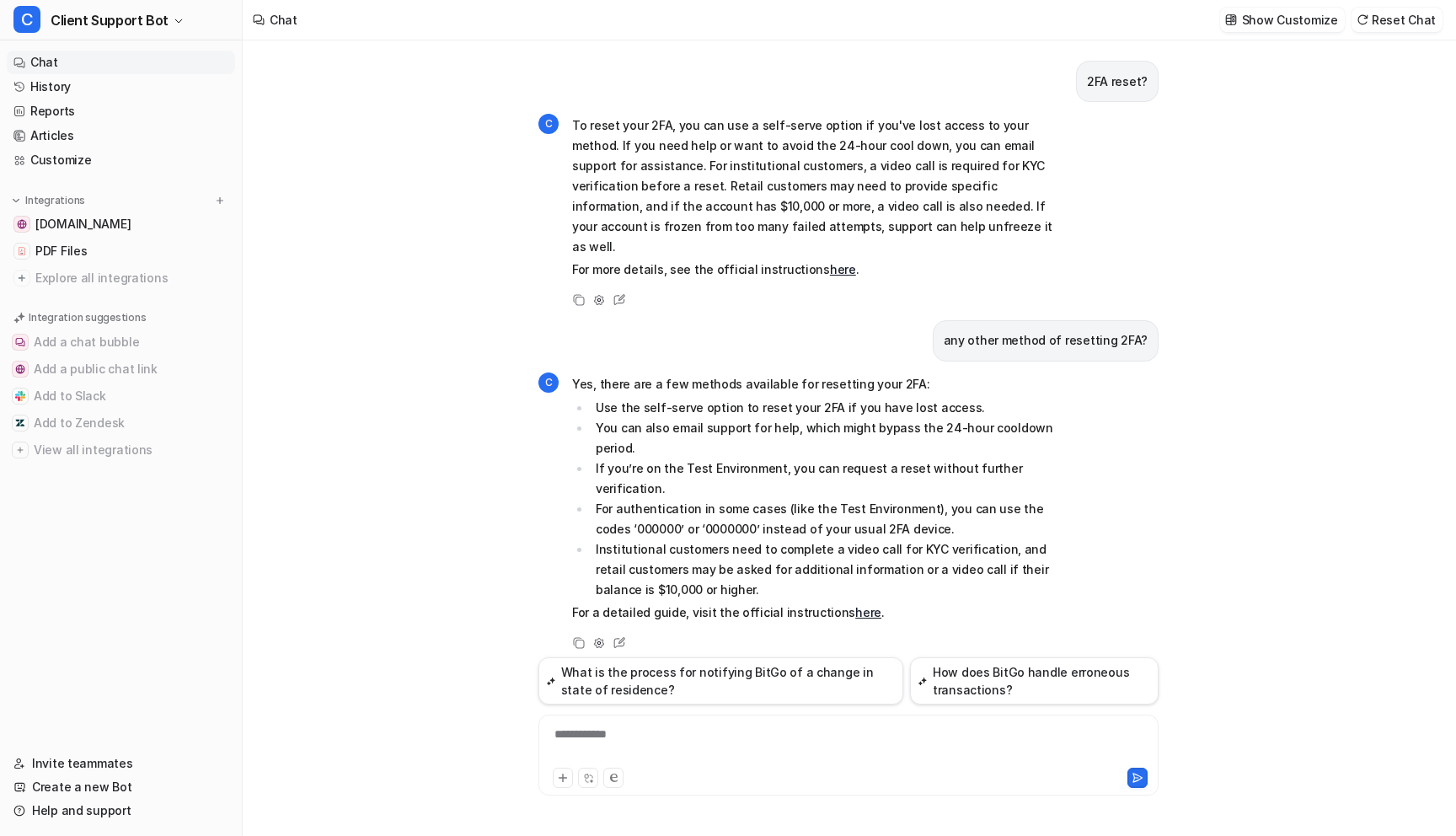
scroll to position [217, 0]
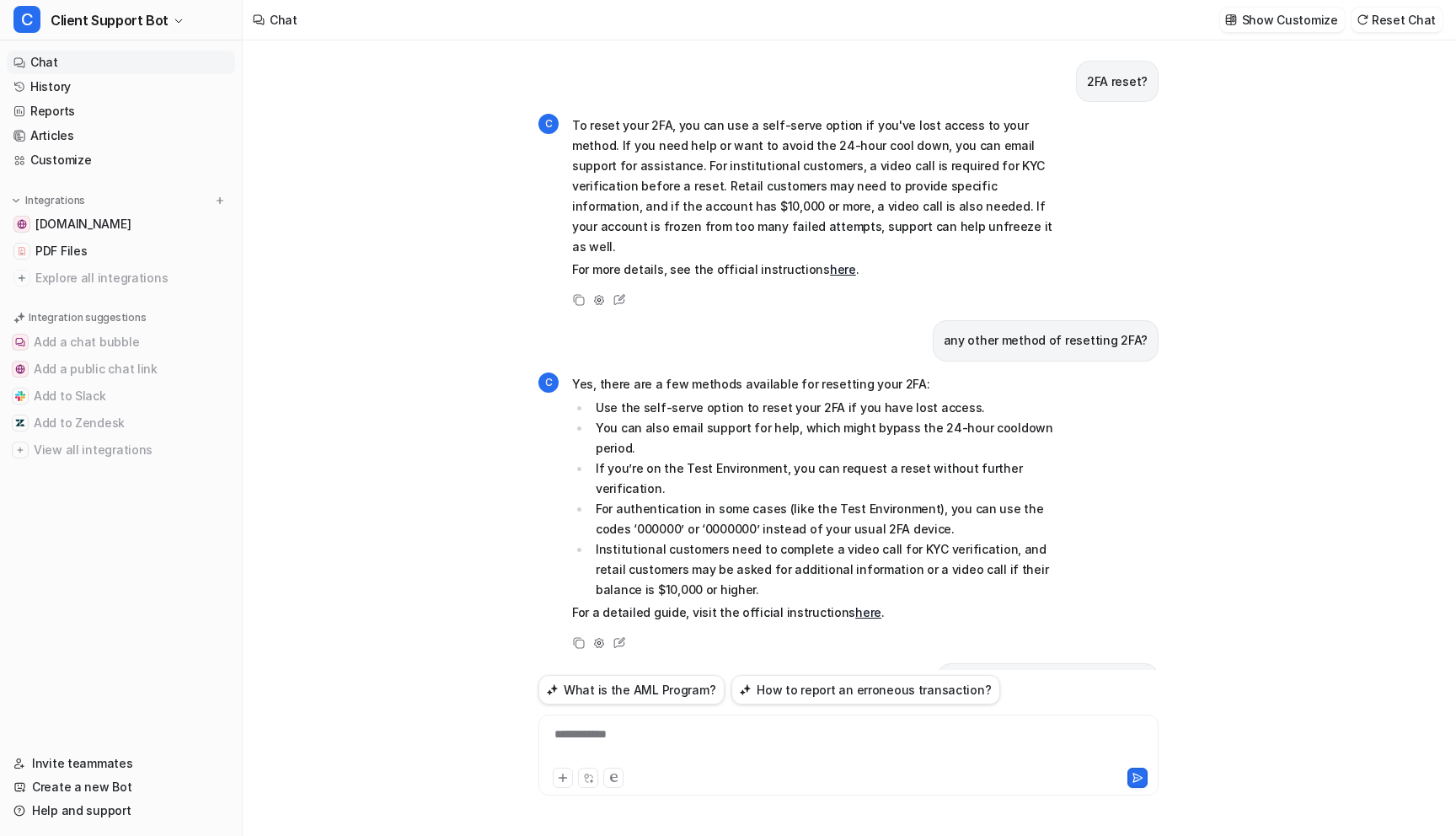
scroll to position [204, 0]
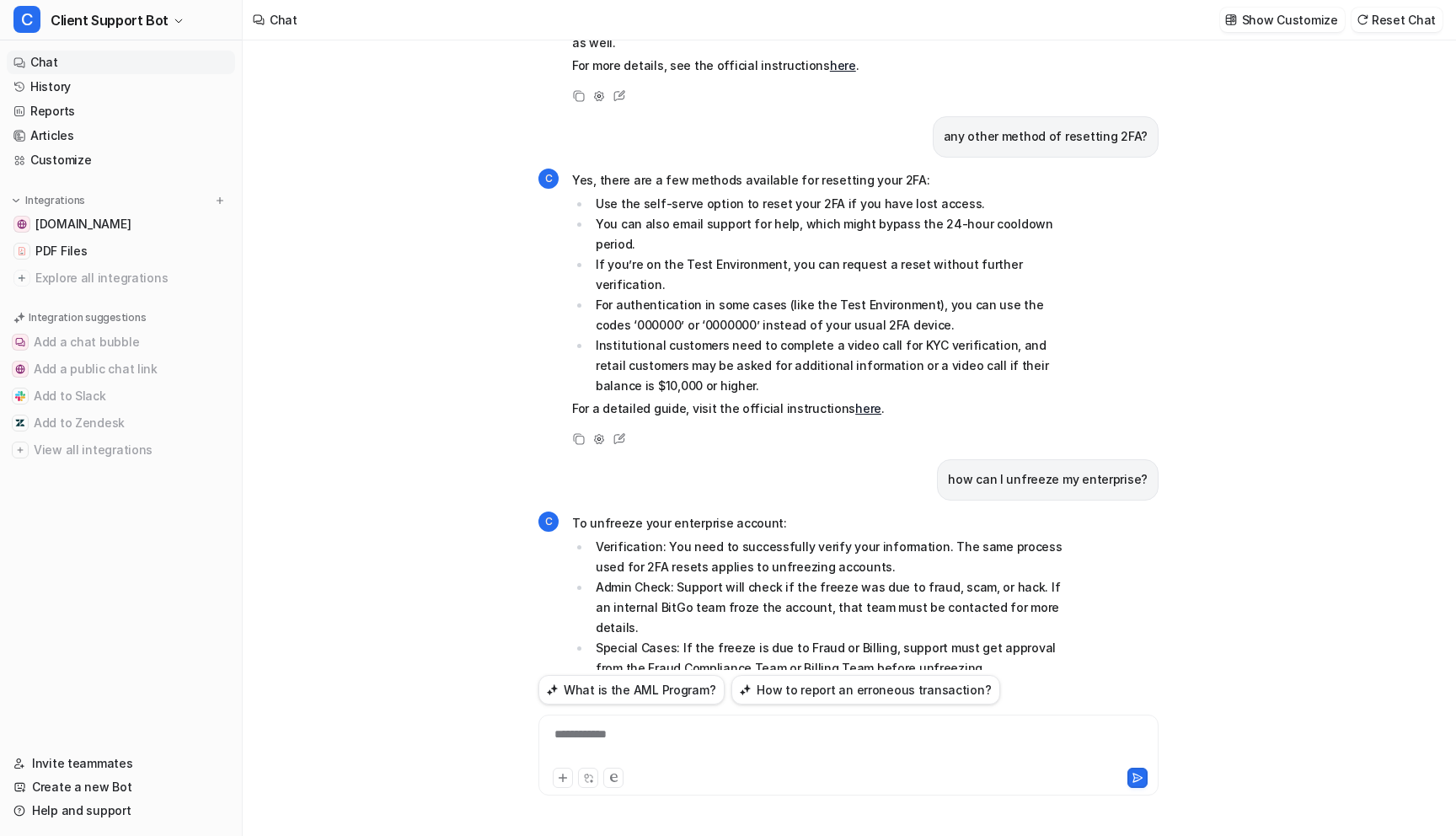
click at [386, 303] on div "2FA reset? C To reset your 2FA, you can use a self-serve option if you've lost …" at bounding box center [849, 438] width 1212 height 796
click at [120, 335] on button "Add a chat bubble" at bounding box center [121, 342] width 229 height 27
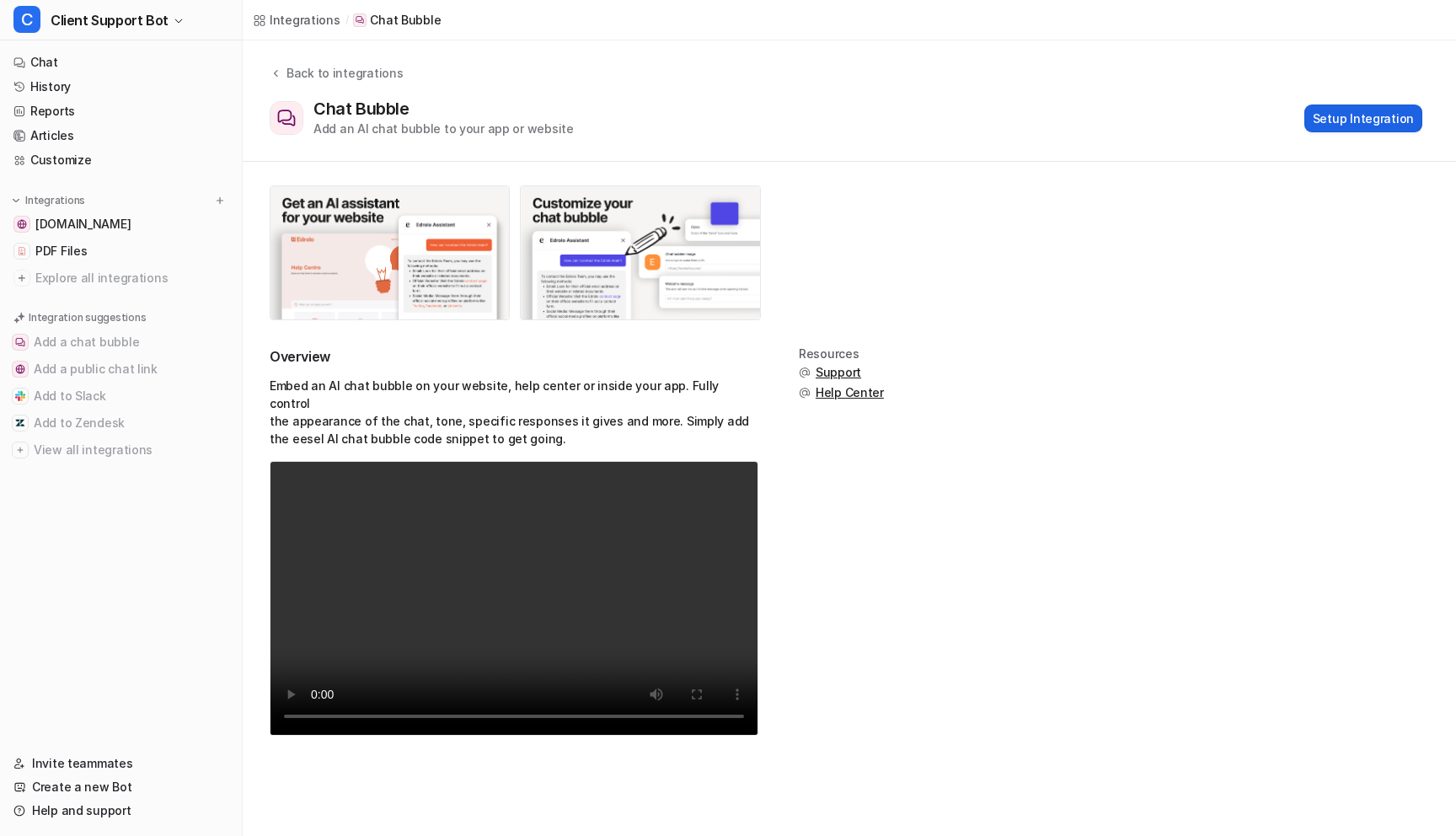
click at [1368, 112] on button "Setup Integration" at bounding box center [1363, 119] width 118 height 28
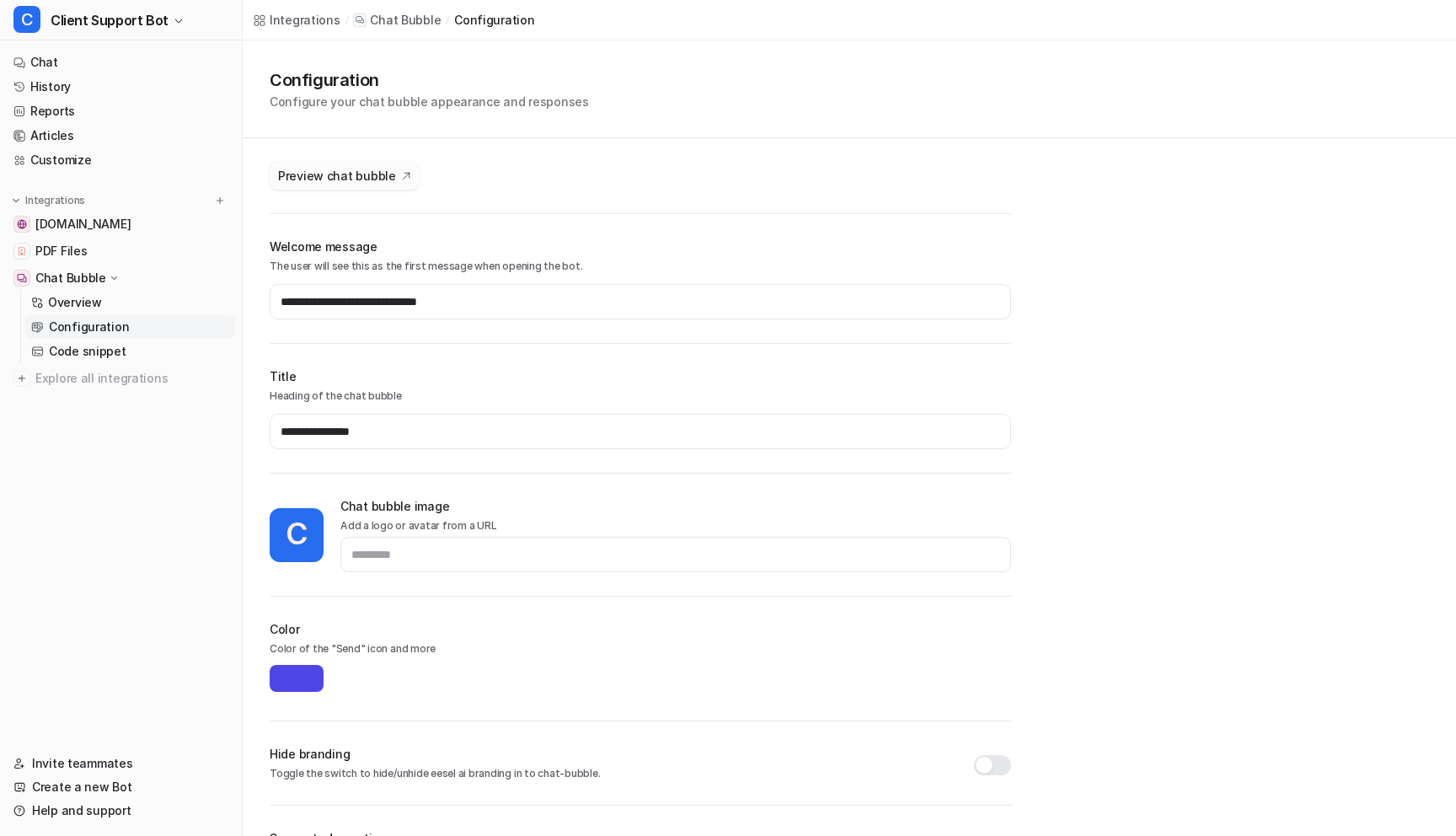
click at [345, 177] on span "Preview chat bubble" at bounding box center [337, 176] width 118 height 18
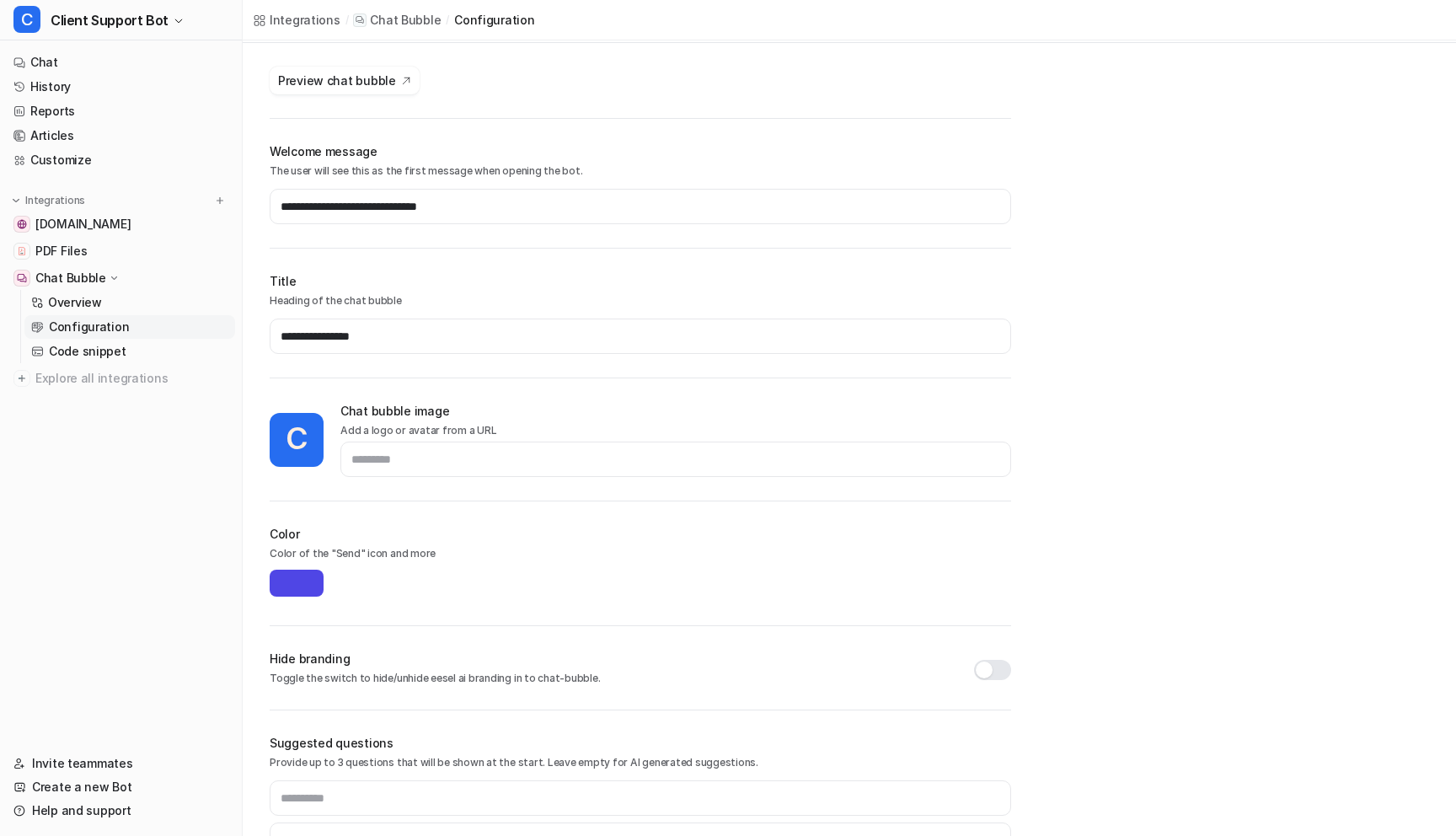
scroll to position [189, 0]
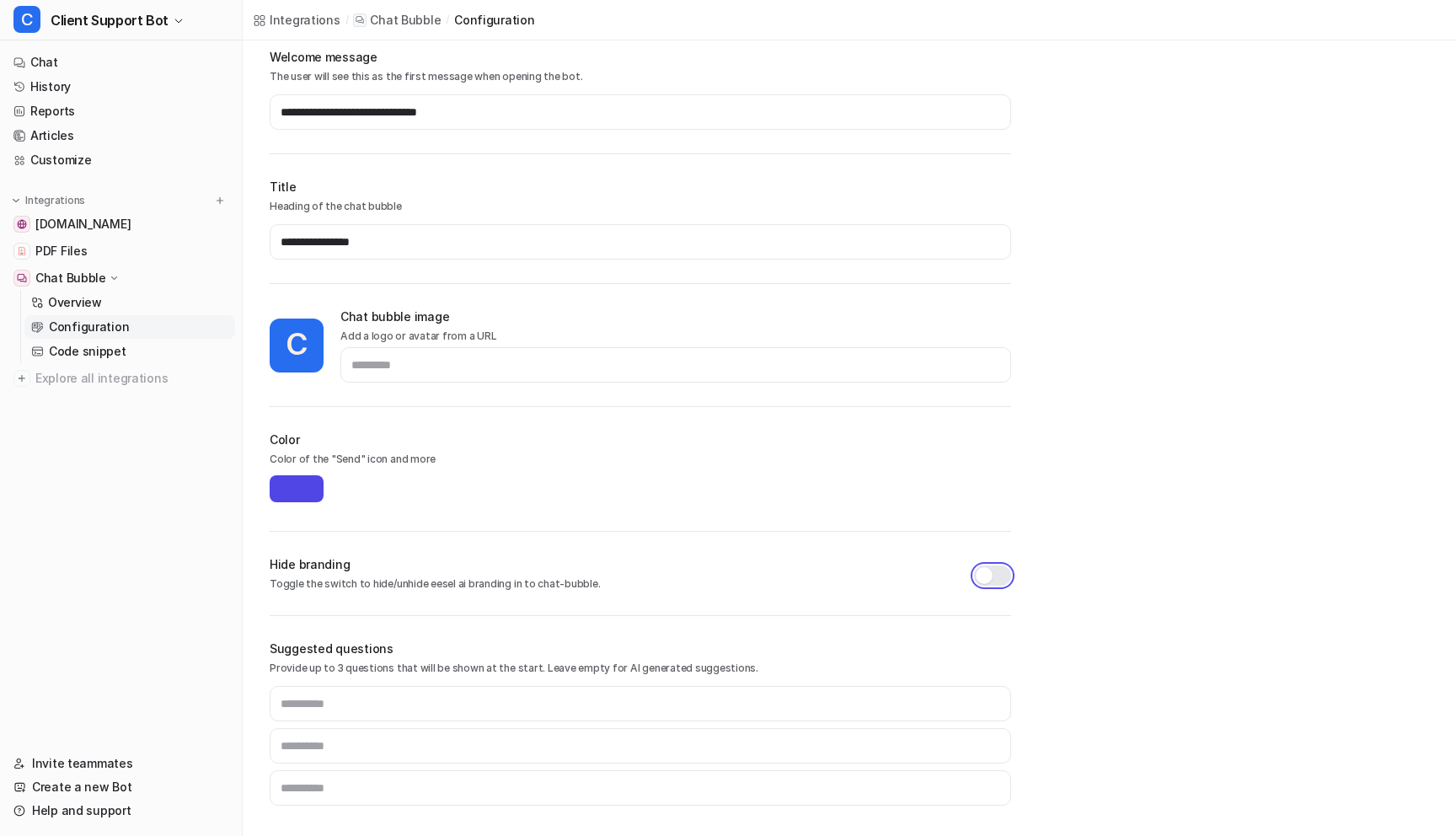
click at [983, 574] on button "button" at bounding box center [992, 576] width 37 height 20
type input "*******"
click at [1176, 537] on div "**********" at bounding box center [850, 343] width 1214 height 985
click at [1097, 536] on div "**********" at bounding box center [850, 343] width 1214 height 985
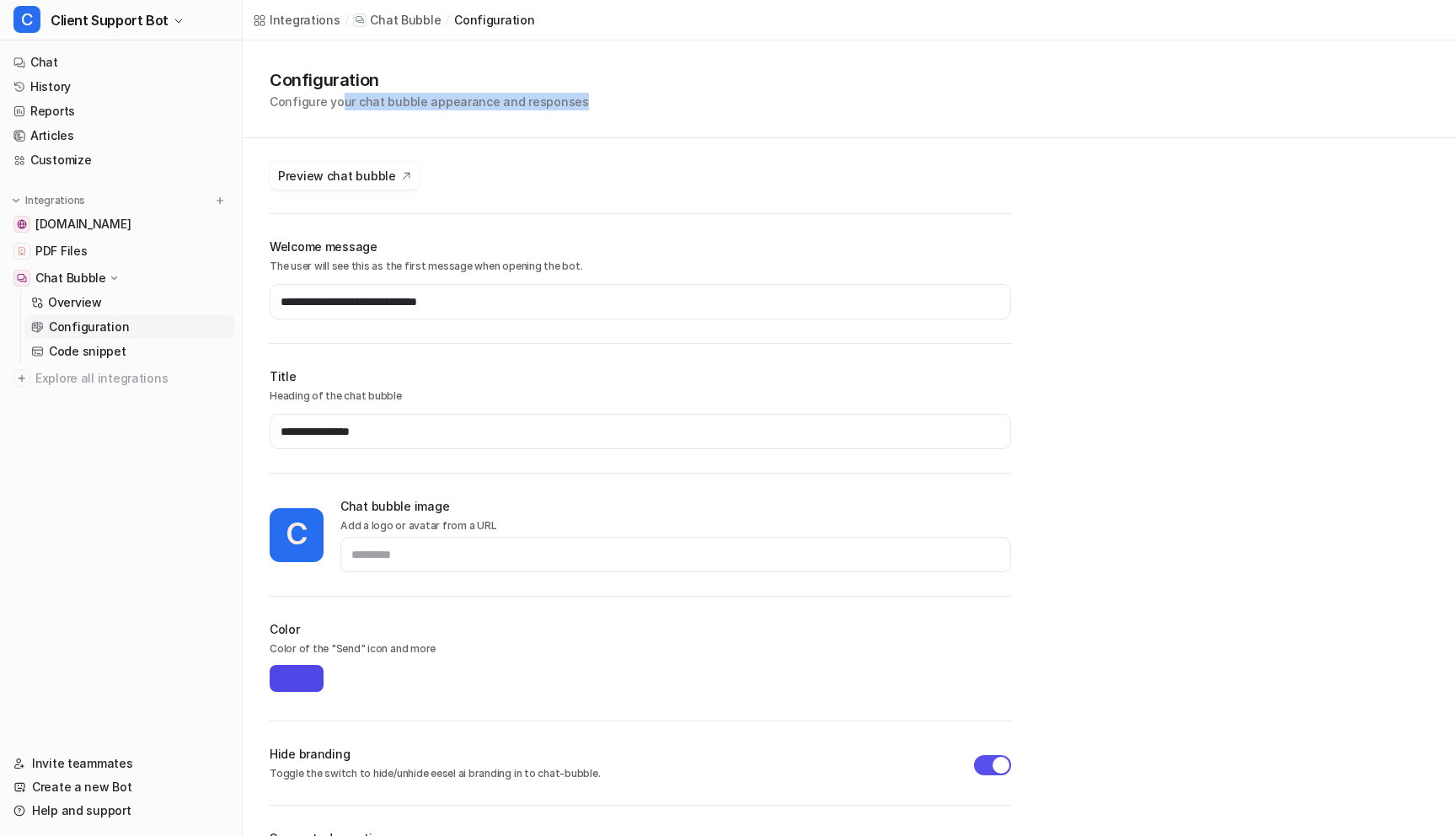
drag, startPoint x: 566, startPoint y: 102, endPoint x: 337, endPoint y: 102, distance: 229.0
click at [337, 102] on p "Configure your chat bubble appearance and responses" at bounding box center [429, 102] width 319 height 18
click at [501, 26] on div "configuration" at bounding box center [495, 20] width 80 height 18
click at [398, 20] on p "Chat Bubble" at bounding box center [405, 20] width 71 height 17
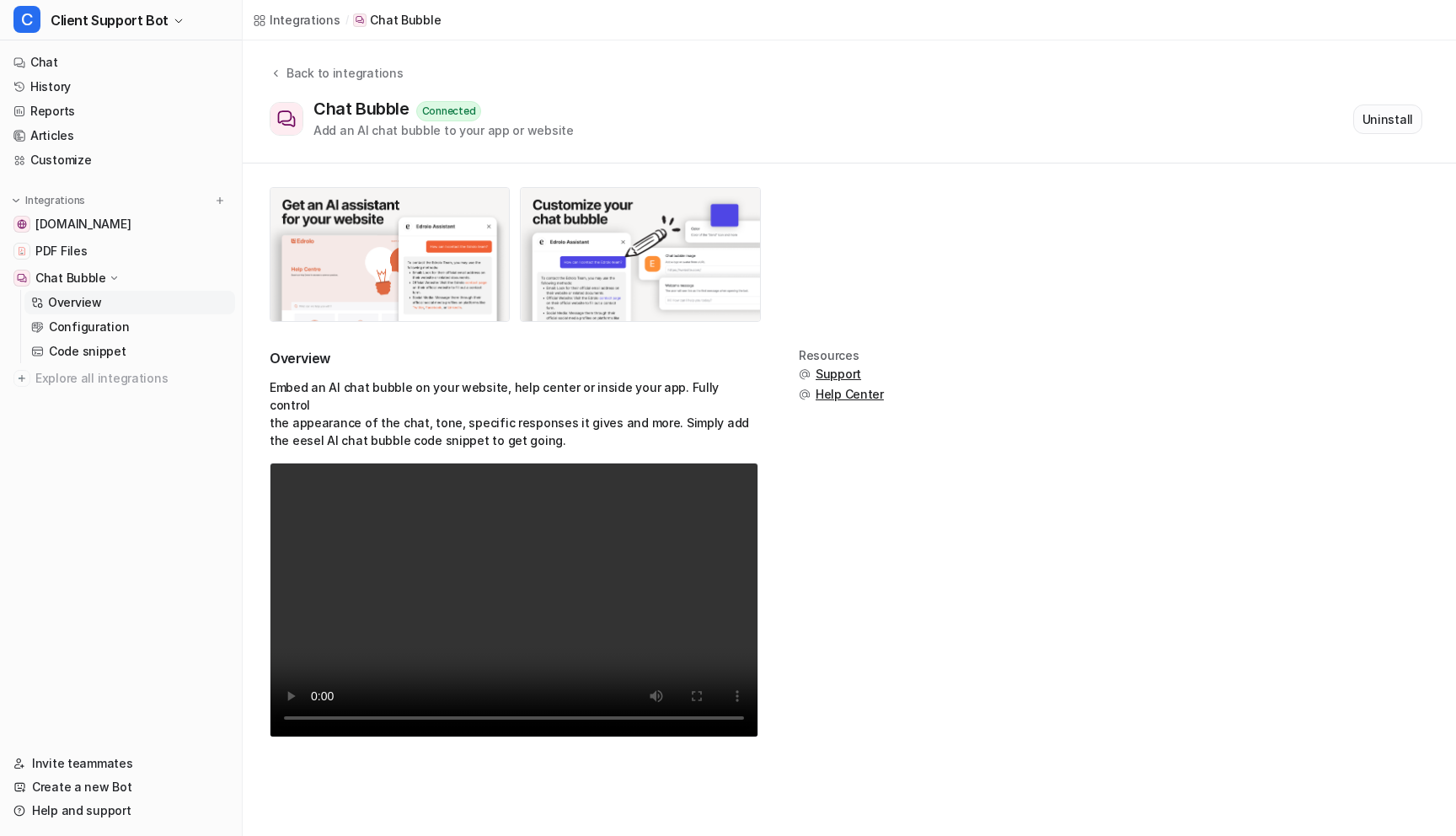
click at [1382, 124] on button "Uninstall" at bounding box center [1388, 119] width 69 height 30
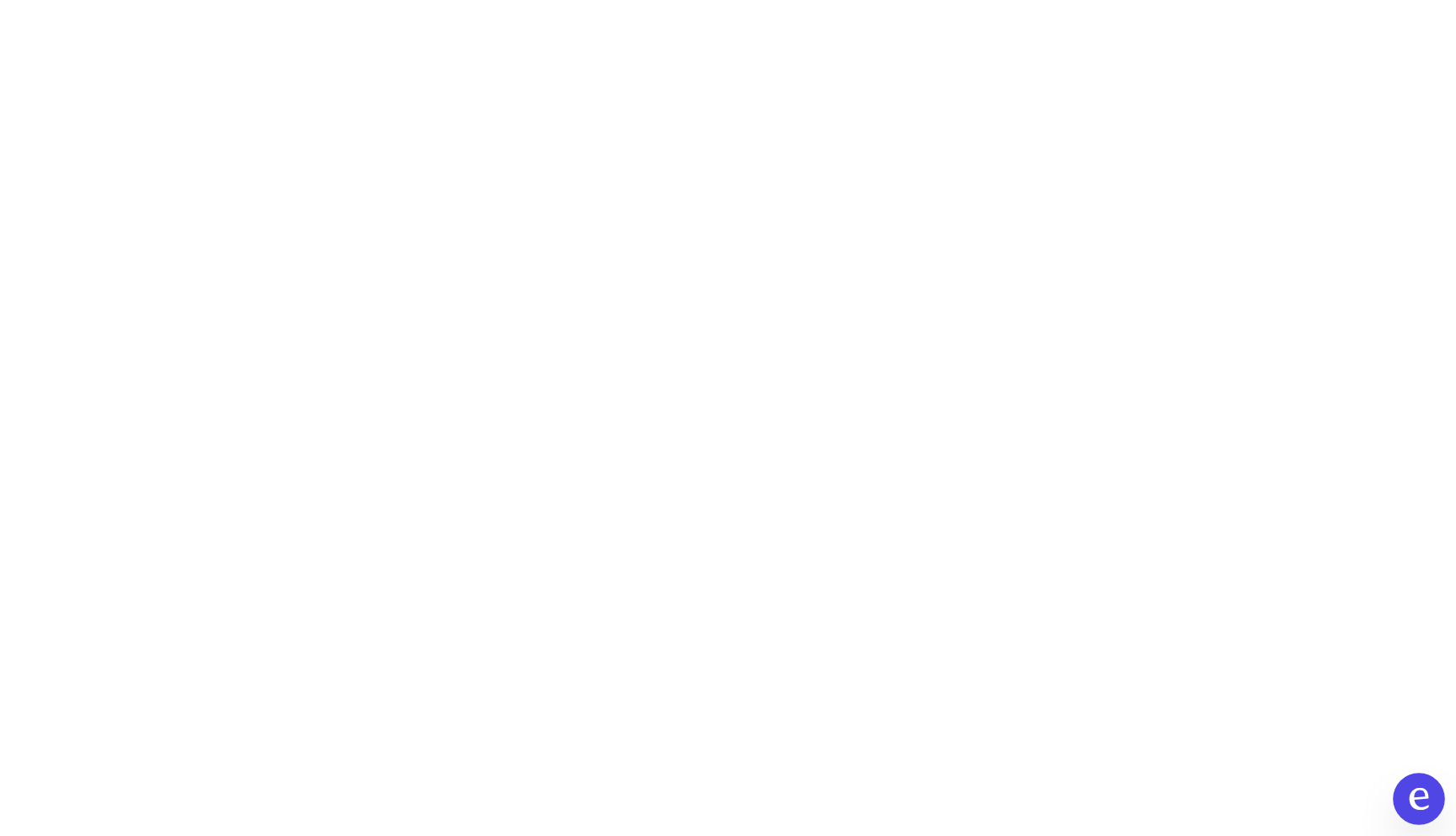
click at [1418, 799] on icon at bounding box center [1419, 799] width 22 height 22
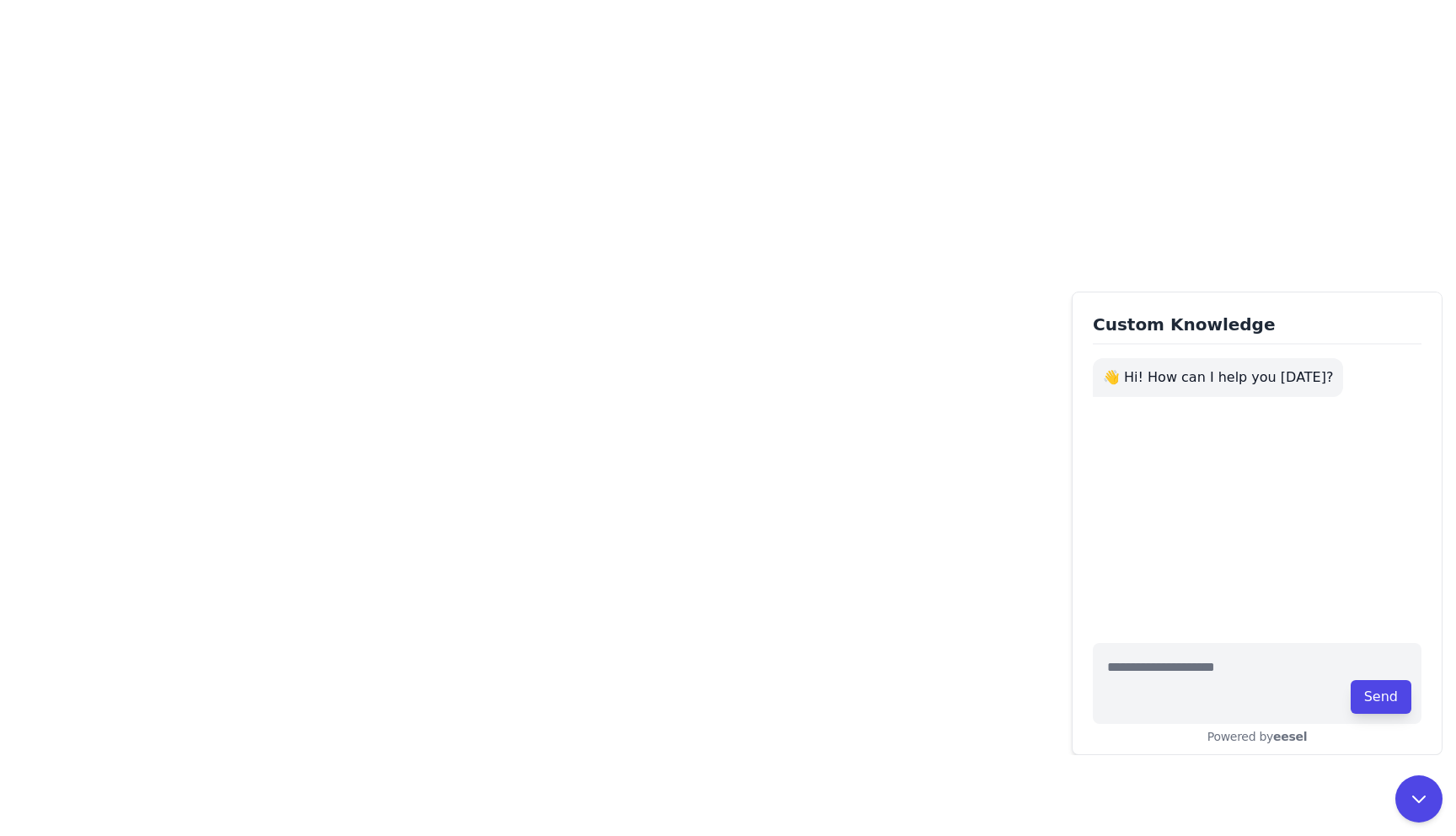
click at [888, 501] on body "Custom Knowledge 👋 Hi! How can I help you [DATE]? Send Powered by eesel" at bounding box center [728, 418] width 1456 height 836
